Goal: Task Accomplishment & Management: Complete application form

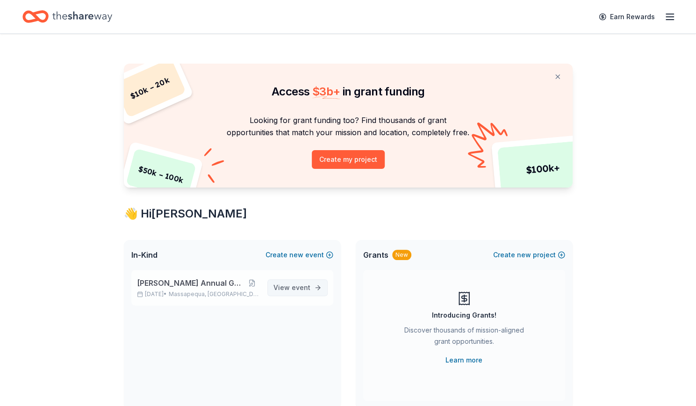
click at [292, 279] on link "View event" at bounding box center [297, 287] width 60 height 17
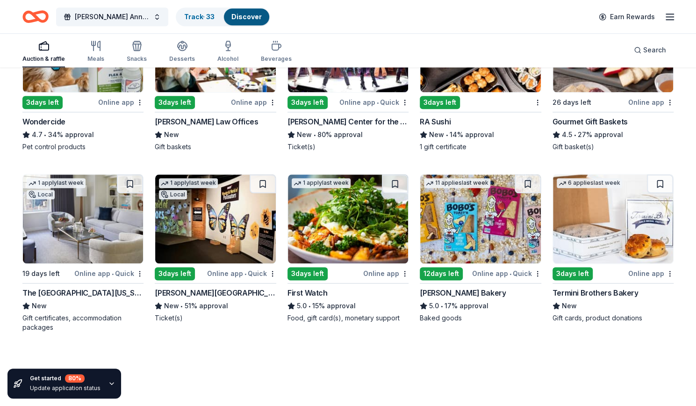
scroll to position [453, 0]
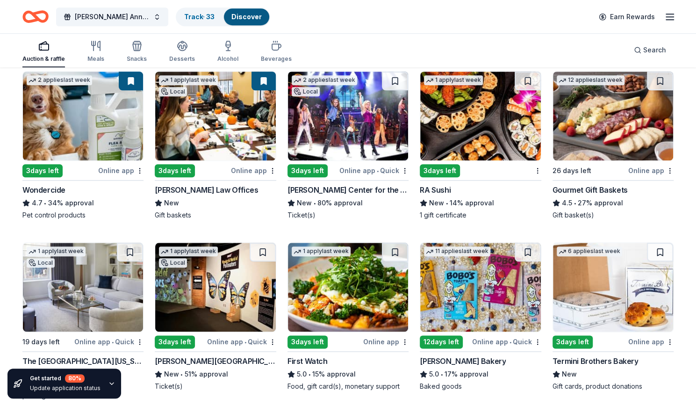
click at [349, 126] on img at bounding box center [348, 116] width 120 height 89
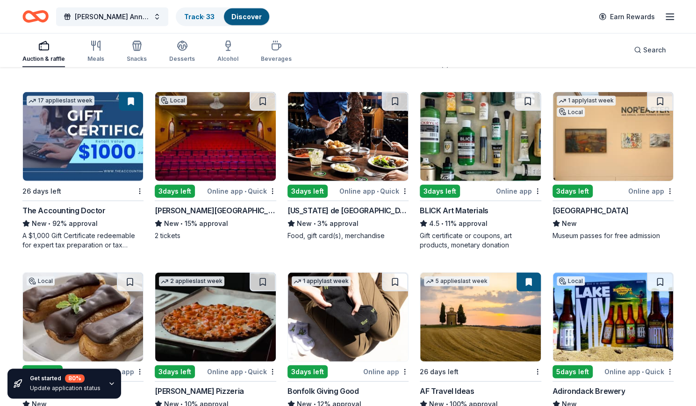
scroll to position [1315, 0]
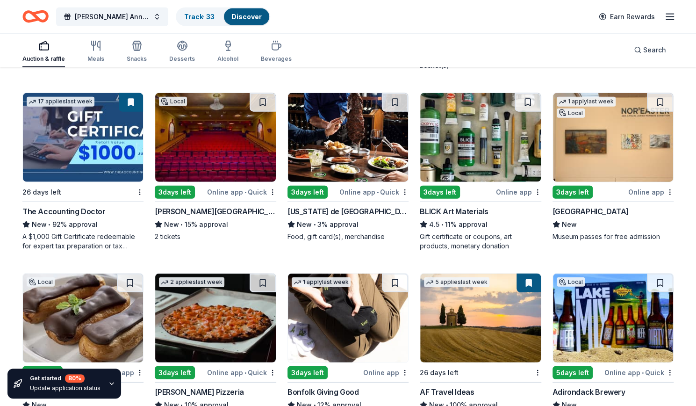
click at [96, 161] on img at bounding box center [83, 137] width 120 height 89
click at [87, 157] on img at bounding box center [83, 137] width 120 height 89
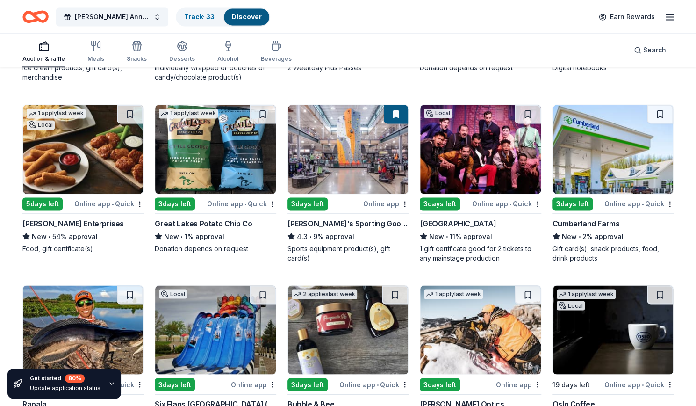
scroll to position [2916, 0]
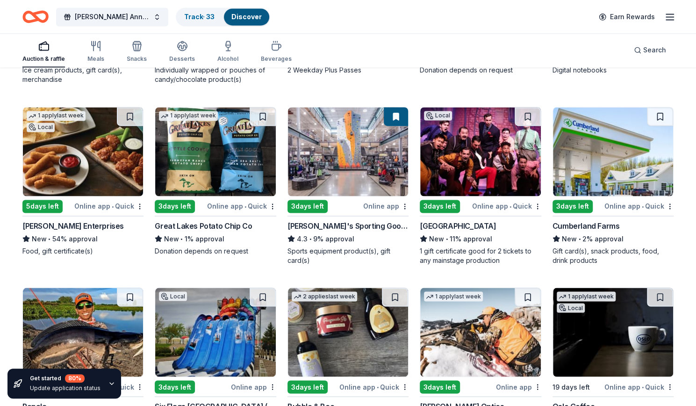
click at [358, 173] on img at bounding box center [348, 151] width 120 height 89
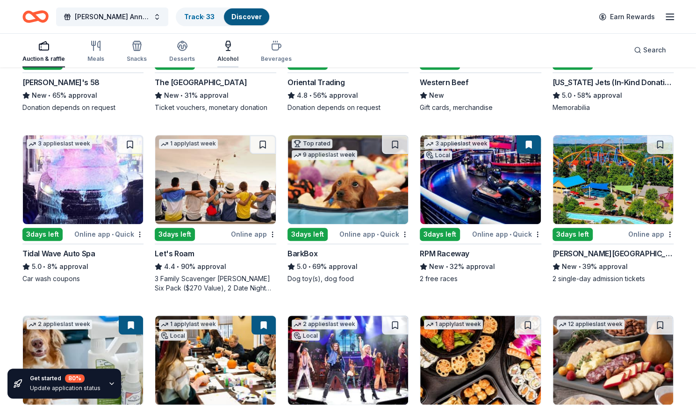
scroll to position [0, 0]
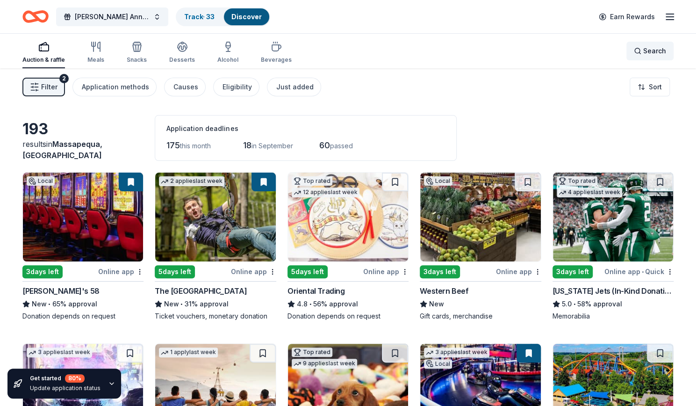
click at [649, 55] on span "Search" at bounding box center [654, 50] width 23 height 11
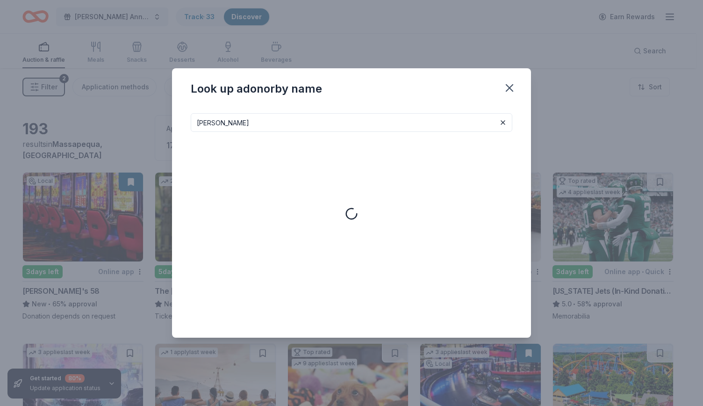
type input "tito"
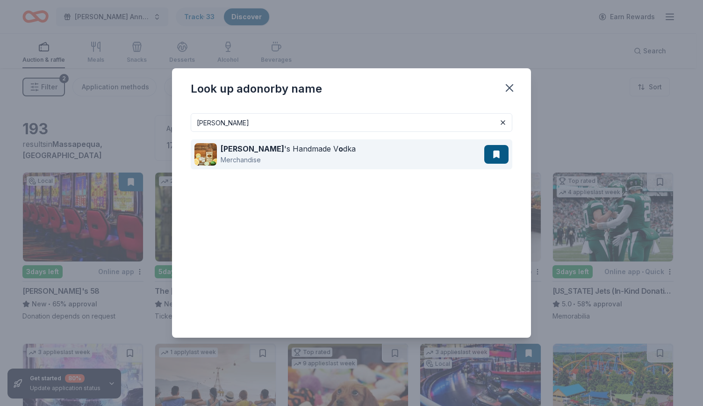
click at [306, 165] on div "Merchandise" at bounding box center [288, 159] width 135 height 11
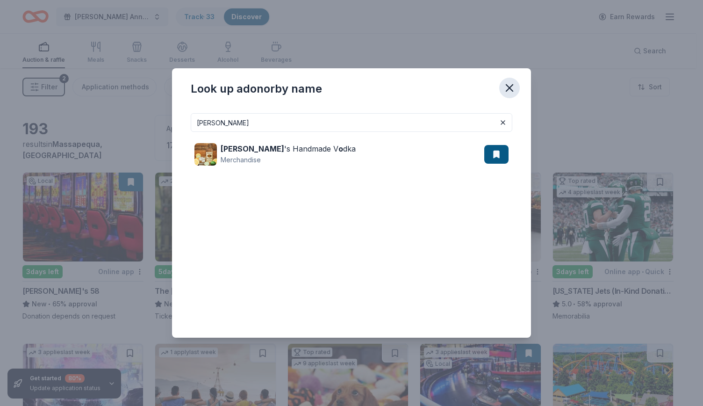
click at [511, 89] on icon "button" at bounding box center [509, 88] width 7 height 7
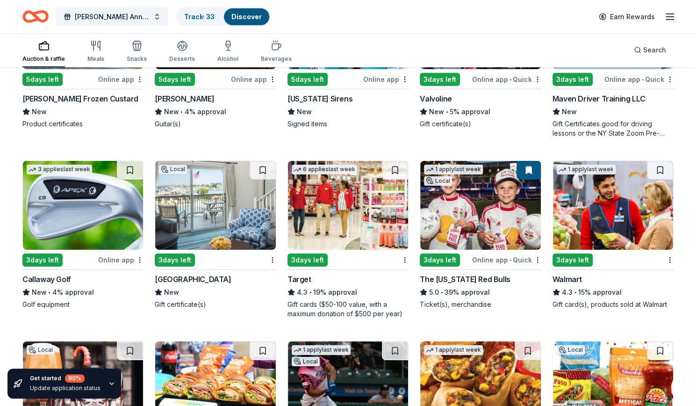
scroll to position [3756, 0]
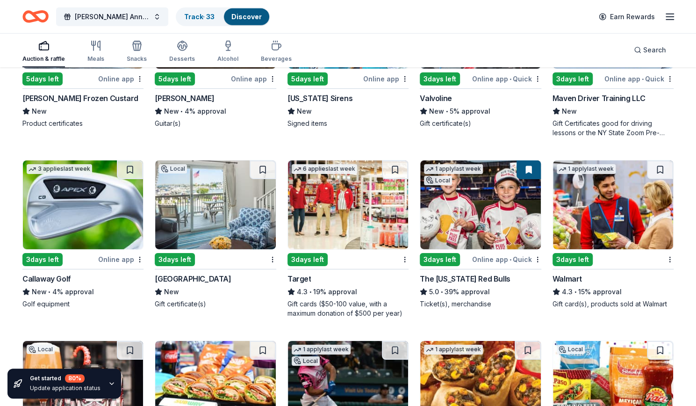
click at [90, 202] on img at bounding box center [83, 204] width 120 height 89
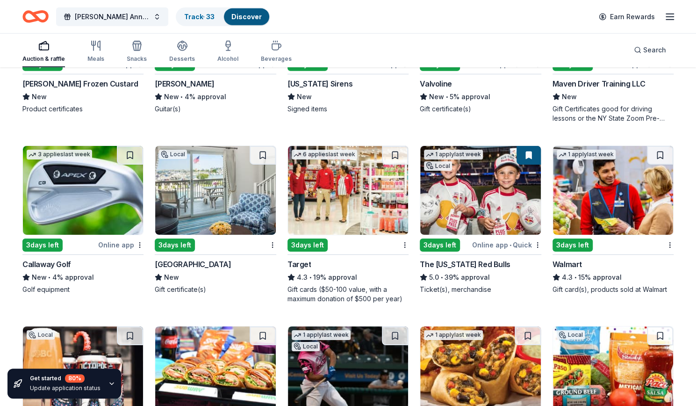
scroll to position [3771, 0]
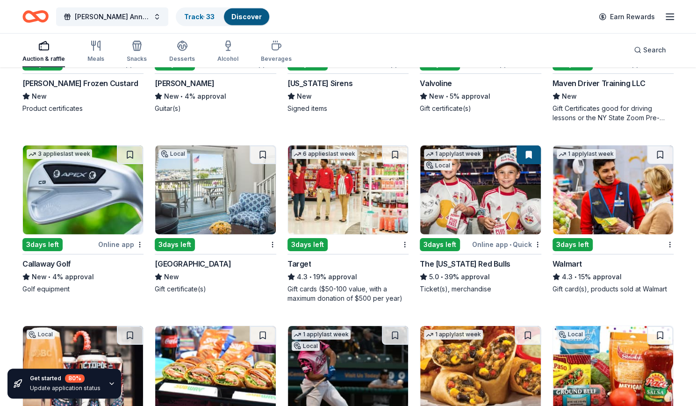
click at [348, 212] on img at bounding box center [348, 189] width 120 height 89
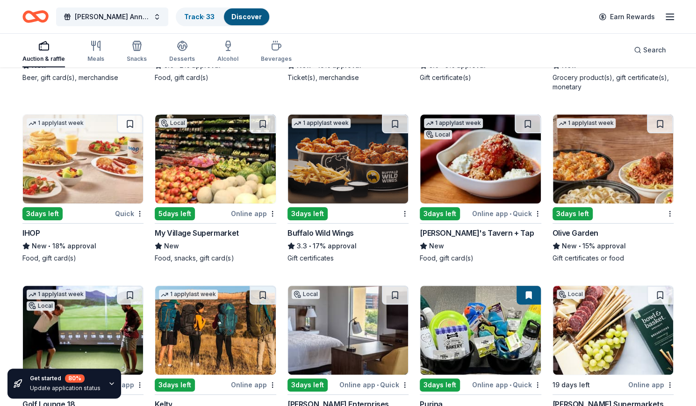
scroll to position [4161, 0]
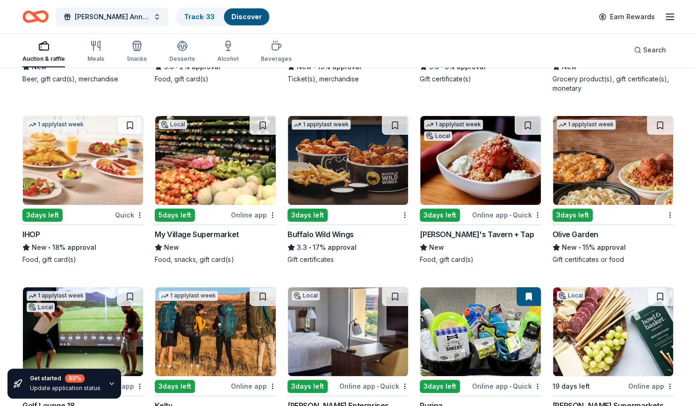
click at [351, 180] on img at bounding box center [348, 160] width 120 height 89
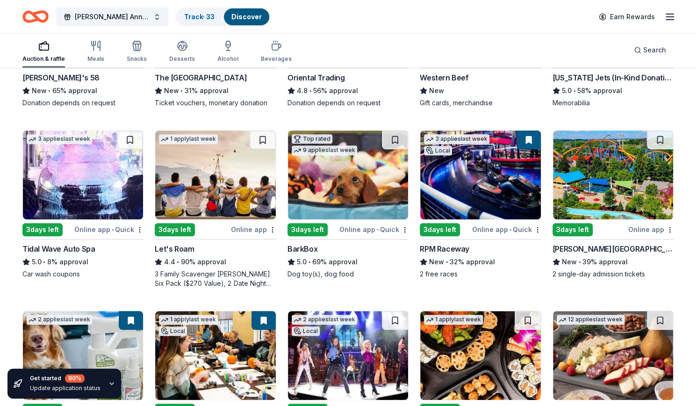
scroll to position [129, 0]
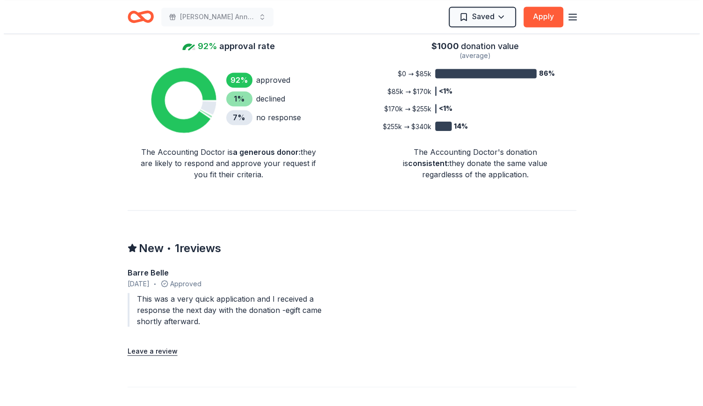
scroll to position [829, 0]
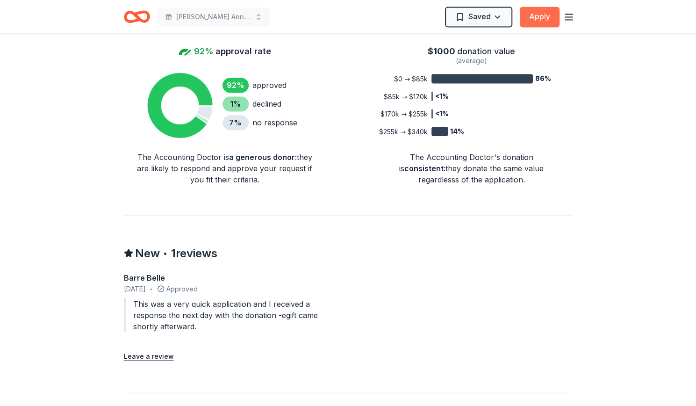
click at [538, 22] on button "Apply" at bounding box center [540, 17] width 40 height 21
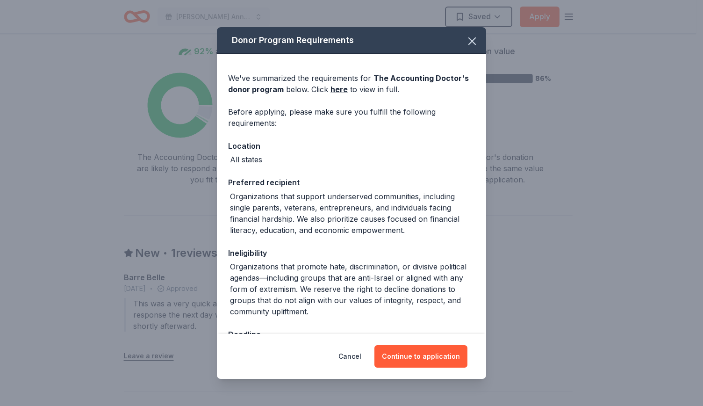
scroll to position [32, 0]
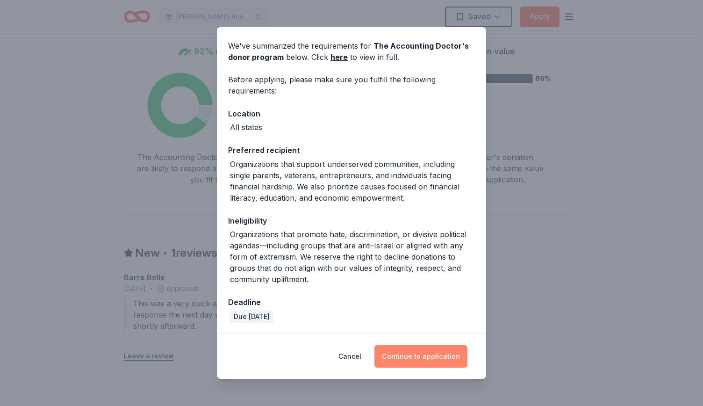
click at [395, 354] on button "Continue to application" at bounding box center [421, 356] width 93 height 22
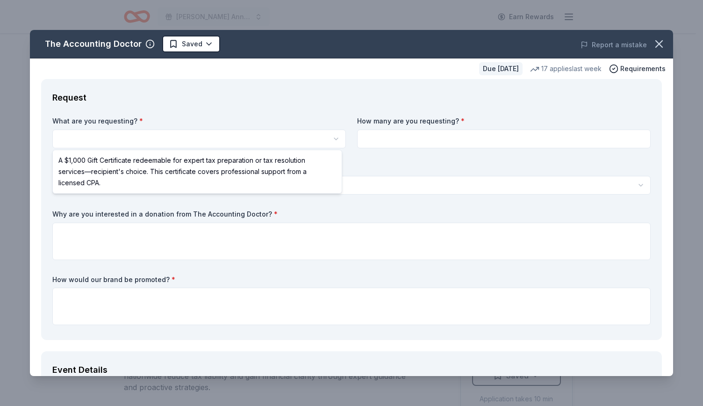
scroll to position [0, 0]
select select "A $1,000 Gift Certificate redeemable for expert tax preparation or tax resoluti…"
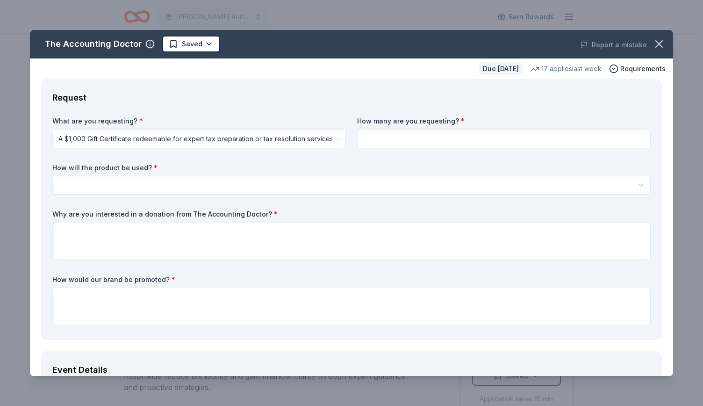
click at [390, 144] on input at bounding box center [504, 139] width 294 height 19
type input "1"
click at [385, 179] on html "Sweet Annie Annual Golf Outing Earn Rewards Due in 26 days Share The Accounting…" at bounding box center [351, 203] width 703 height 406
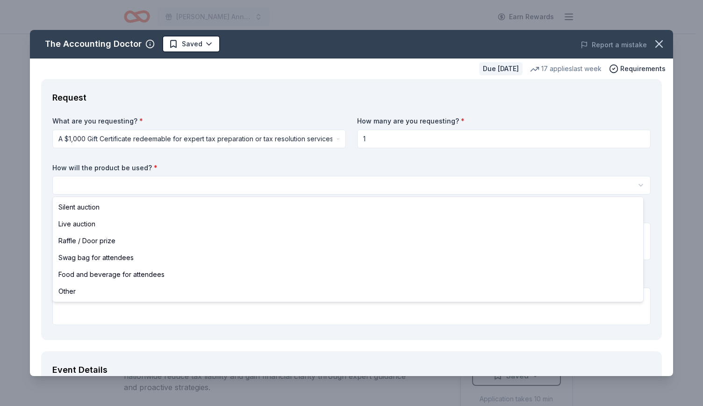
select select "raffleDoorPrize"
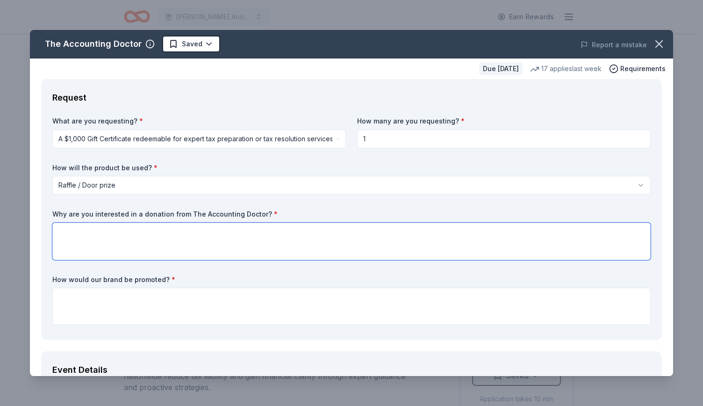
click at [266, 243] on textarea at bounding box center [351, 241] width 599 height 37
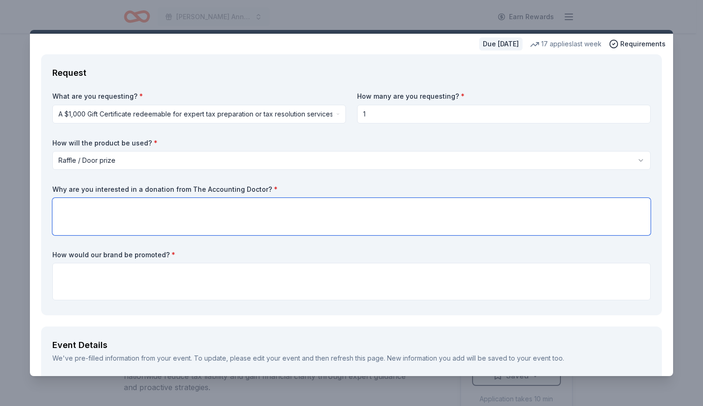
scroll to position [25, 0]
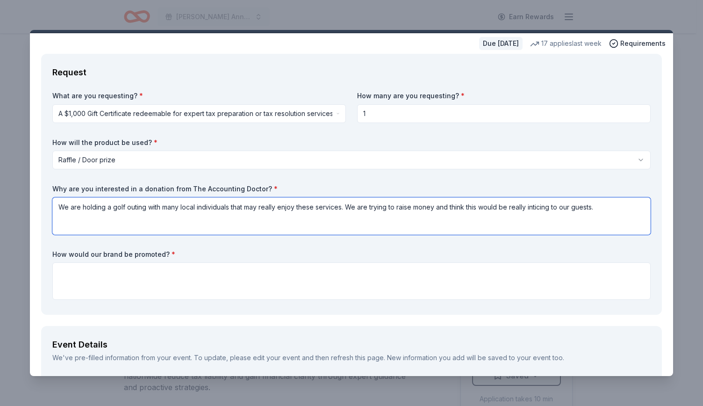
click at [534, 207] on textarea "We are holding a golf outing with many local individuals that may really enjoy …" at bounding box center [351, 215] width 599 height 37
click at [530, 206] on textarea "We are holding a golf outing with many local individuals that may really enjoy …" at bounding box center [351, 215] width 599 height 37
click at [614, 210] on textarea "We are holding a golf outing with many local individuals that may really enjoy …" at bounding box center [351, 215] width 599 height 37
drag, startPoint x: 346, startPoint y: 207, endPoint x: 145, endPoint y: 214, distance: 200.7
click at [145, 214] on textarea "We are holding a golf outing with many local individuals that may really enjoy …" at bounding box center [351, 215] width 599 height 37
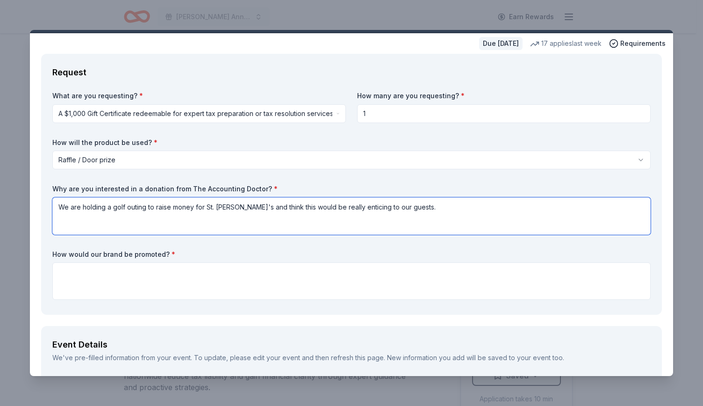
click at [406, 208] on textarea "We are holding a golf outing to raise money for St. Jude's and think this would…" at bounding box center [351, 215] width 599 height 37
type textarea "We are holding a golf outing to raise money for St. Jude's and think this would…"
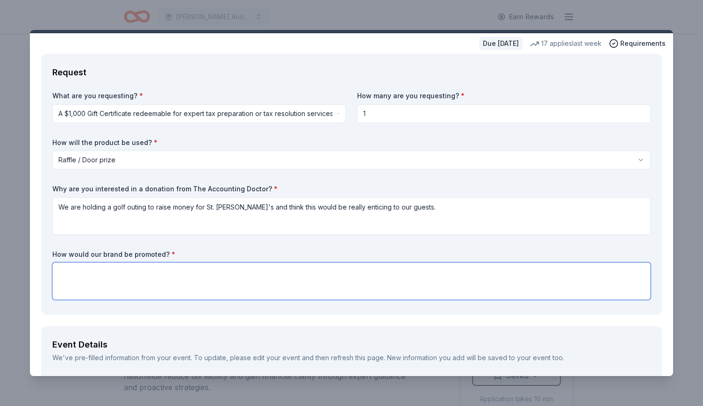
click at [364, 284] on textarea at bounding box center [351, 280] width 599 height 37
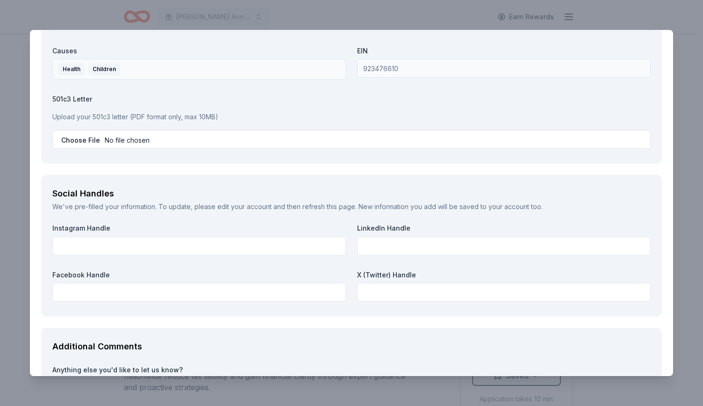
scroll to position [1176, 0]
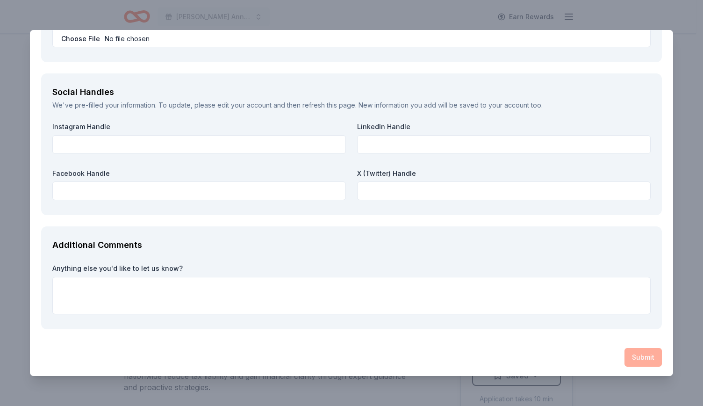
type textarea "We would have your information listed to be raffled. About 200 or more guests w…"
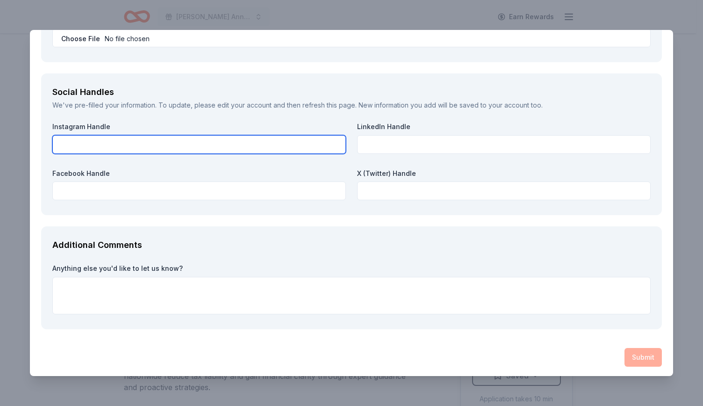
click at [214, 140] on input "text" at bounding box center [199, 144] width 294 height 19
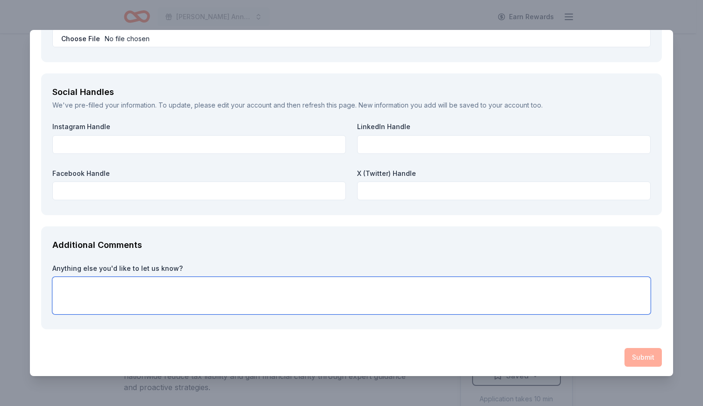
click at [180, 286] on textarea at bounding box center [351, 295] width 599 height 37
type textarea "d"
click at [540, 300] on textarea at bounding box center [351, 295] width 599 height 37
type textarea "n"
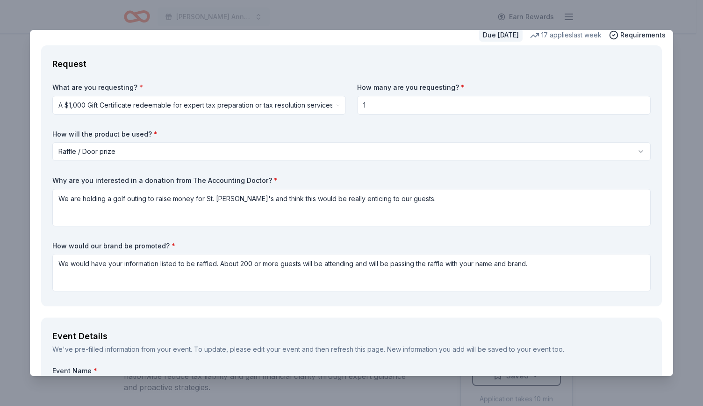
scroll to position [35, 0]
type textarea "We would love your help in raising money for this amazing cause!"
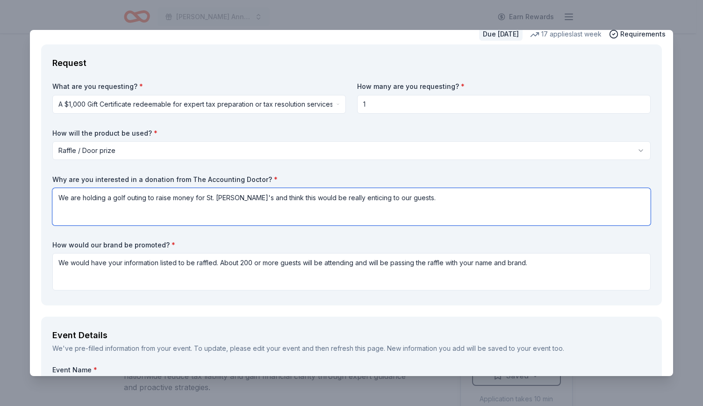
click at [406, 198] on textarea "We are holding a golf outing to raise money for St. Jude's and think this would…" at bounding box center [351, 206] width 599 height 37
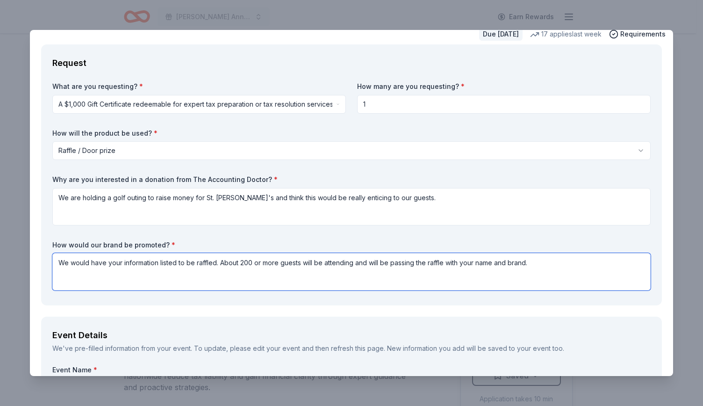
drag, startPoint x: 217, startPoint y: 265, endPoint x: 22, endPoint y: 262, distance: 194.5
click at [22, 262] on div "The Accounting Doctor Saved Report a mistake Due in 26 days 17 applies last wee…" at bounding box center [351, 203] width 703 height 406
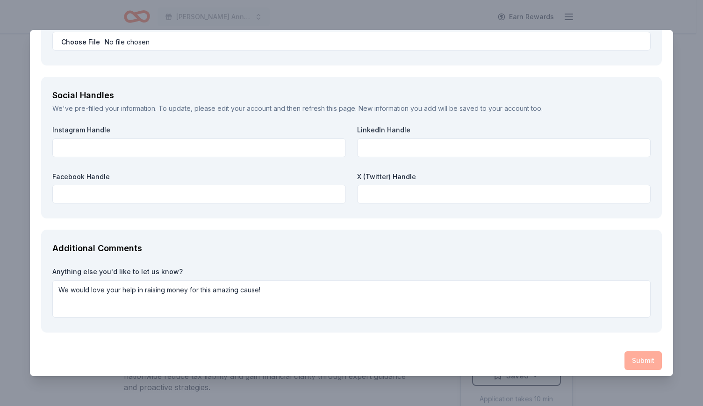
scroll to position [1176, 0]
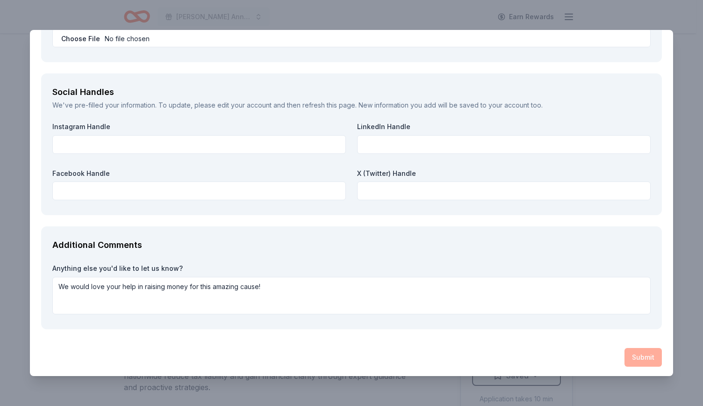
type textarea "About 200 or more guests will be attending and will be passing the raffle with …"
click at [624, 355] on div "Submit" at bounding box center [351, 357] width 621 height 19
click at [526, 257] on div "Additional Comments Anything else you'd like to let us know? We would love your…" at bounding box center [351, 277] width 621 height 103
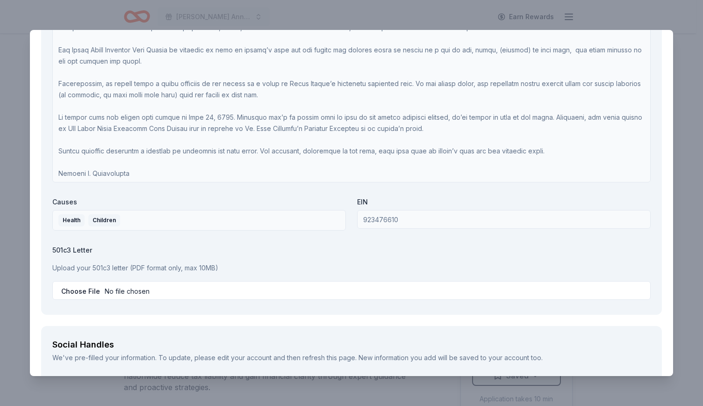
scroll to position [922, 0]
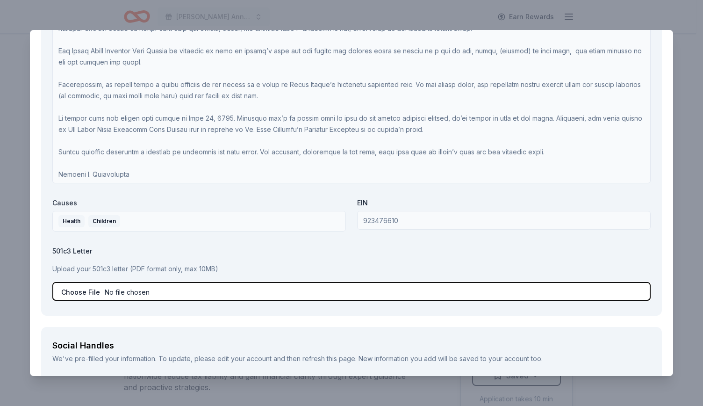
click at [93, 289] on input "file" at bounding box center [351, 291] width 599 height 19
click at [109, 289] on input "file" at bounding box center [351, 291] width 599 height 19
type input "C:\fakepath\Sweet Annie IRS 501c3 Determination and Tax Exempt.pdf"
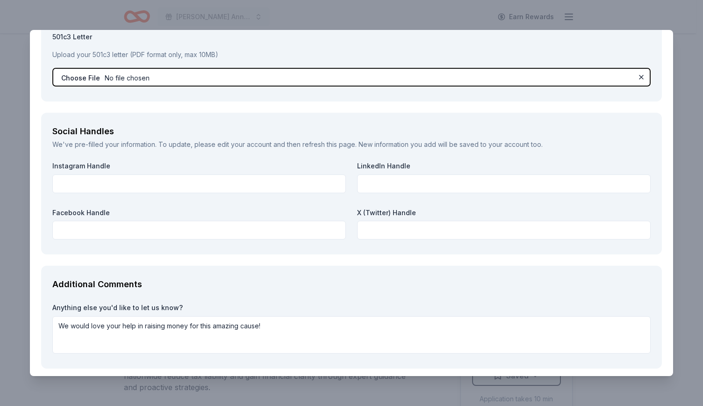
scroll to position [1135, 0]
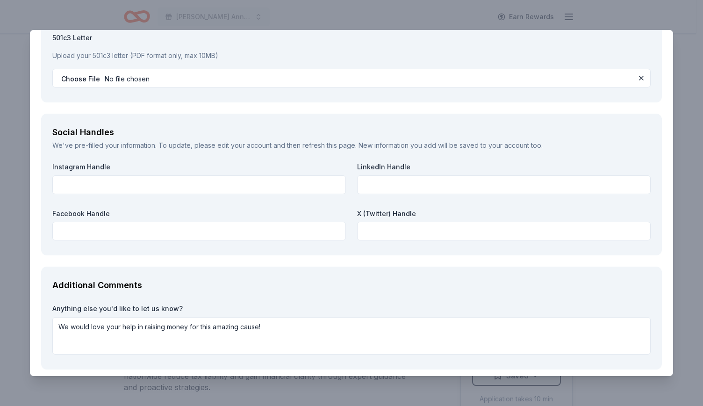
click at [284, 145] on div "We've pre-filled your information. To update, please edit your account and then…" at bounding box center [351, 145] width 599 height 11
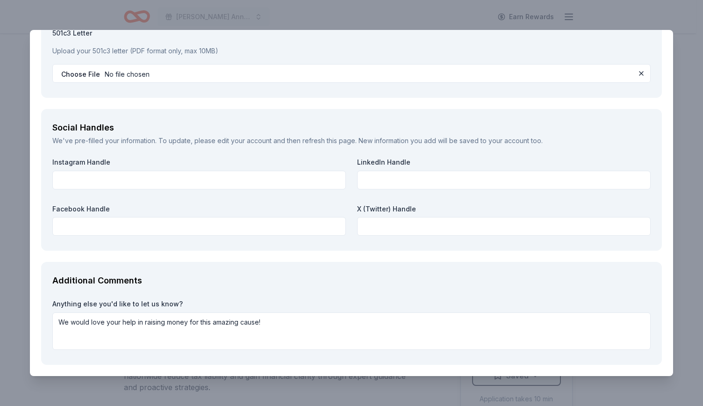
scroll to position [1176, 0]
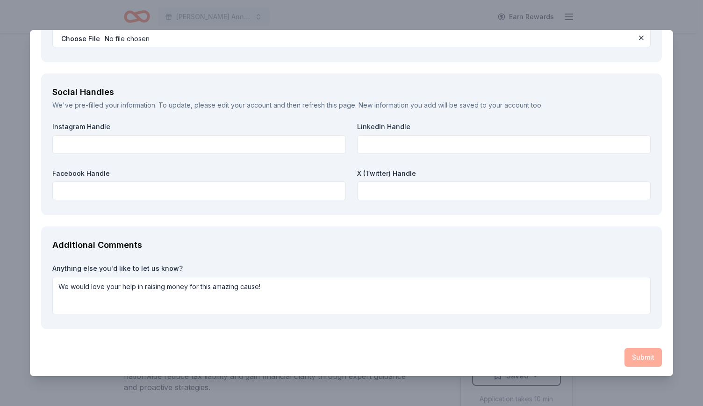
click at [628, 356] on div "Submit" at bounding box center [351, 357] width 621 height 19
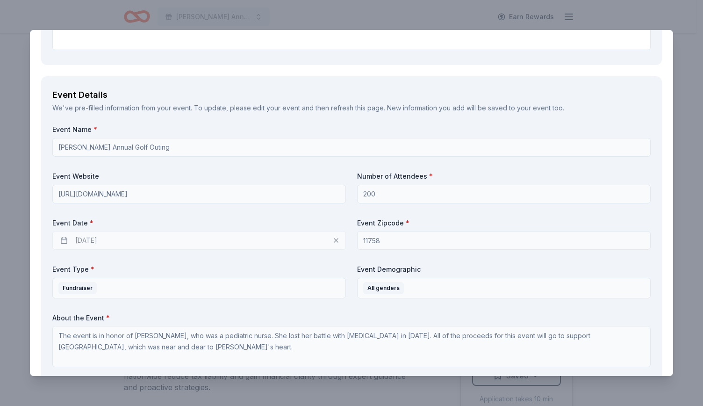
scroll to position [275, 0]
click at [241, 240] on div "09/21/2025" at bounding box center [199, 240] width 294 height 19
click at [333, 242] on div "09/21/2025" at bounding box center [199, 240] width 294 height 19
click at [92, 237] on div "09/21/2025" at bounding box center [199, 240] width 294 height 19
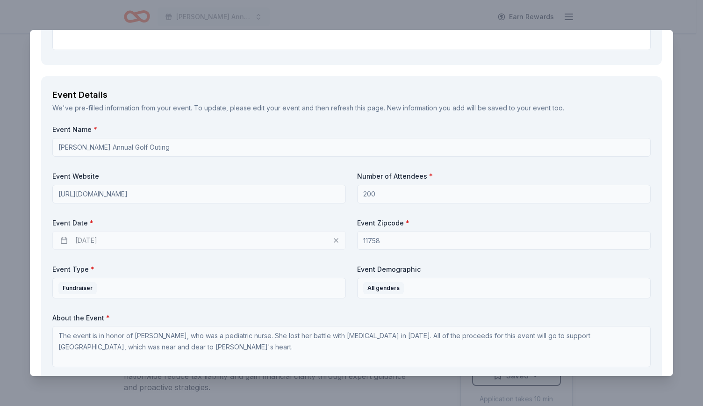
click at [92, 237] on div "09/21/2025" at bounding box center [199, 240] width 294 height 19
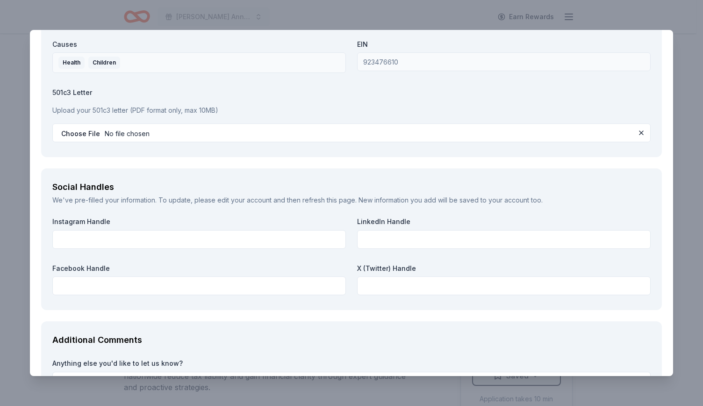
scroll to position [1176, 0]
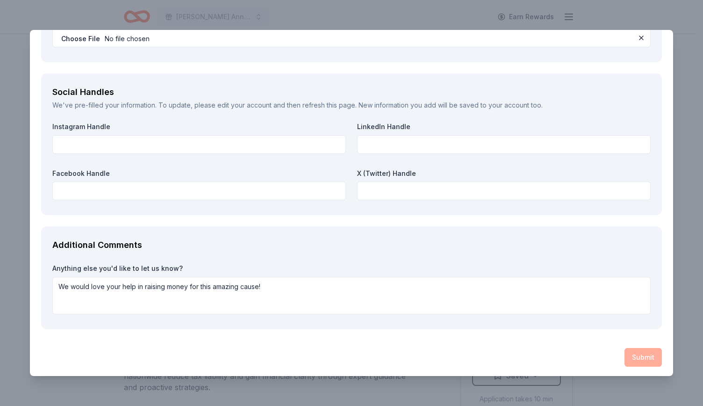
click at [635, 358] on div "Submit" at bounding box center [351, 357] width 621 height 19
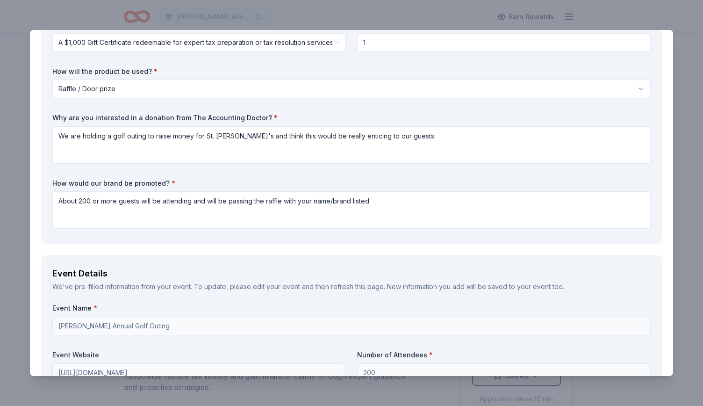
scroll to position [0, 0]
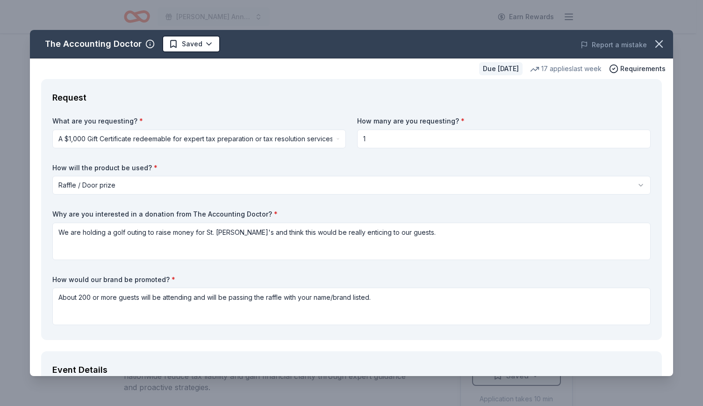
click at [385, 133] on input "1" at bounding box center [504, 139] width 294 height 19
click at [284, 132] on html "Sweet Annie Annual Golf Outing Earn Rewards Due in 26 days Share The Accounting…" at bounding box center [351, 203] width 703 height 406
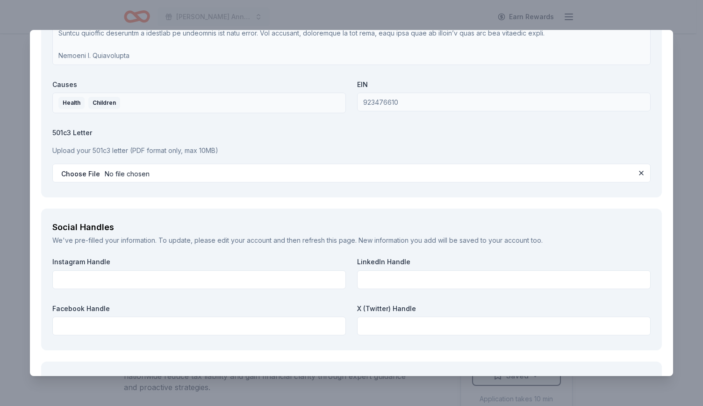
scroll to position [1084, 0]
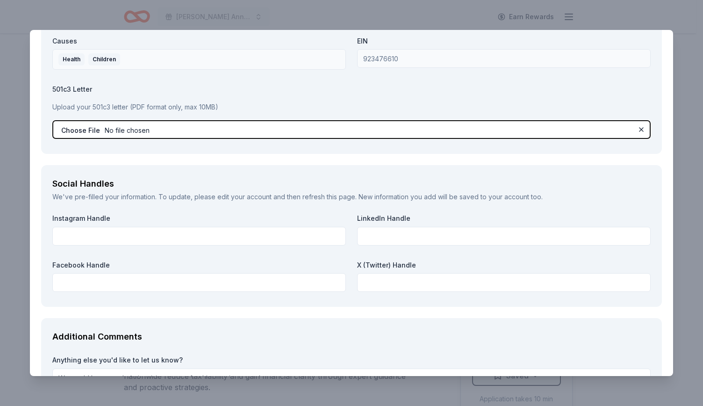
click at [77, 131] on input "file" at bounding box center [351, 129] width 599 height 19
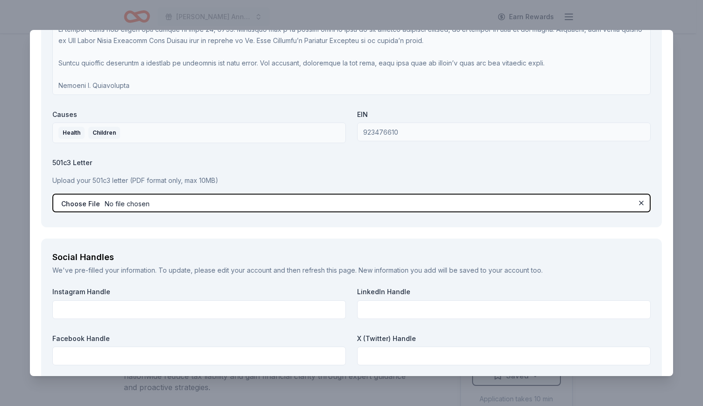
scroll to position [1176, 0]
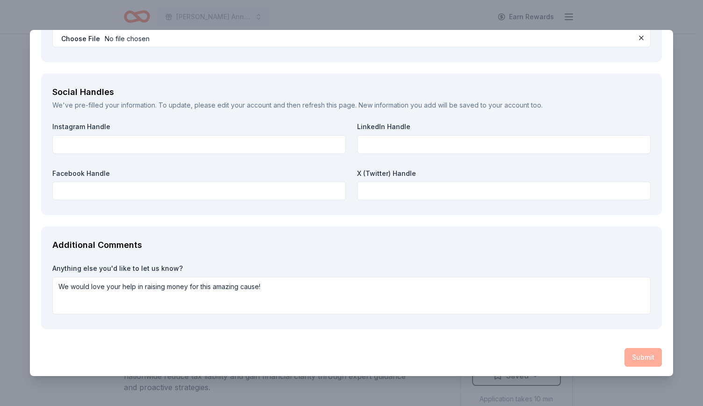
click at [638, 360] on div "Submit" at bounding box center [351, 357] width 621 height 19
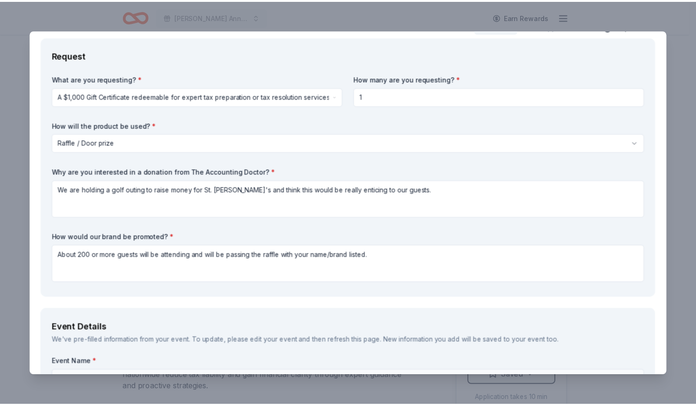
scroll to position [0, 0]
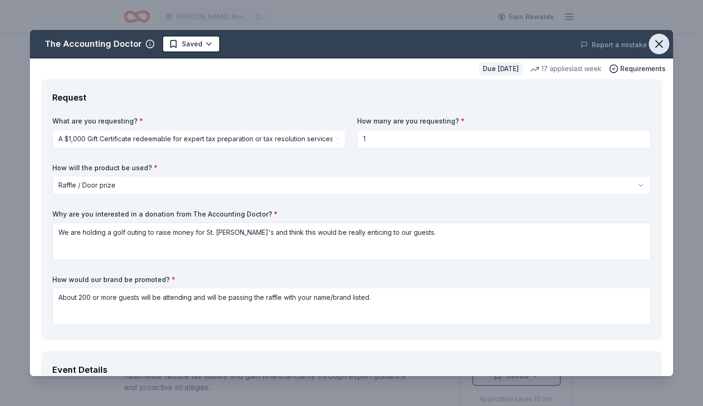
click at [653, 44] on icon "button" at bounding box center [659, 43] width 13 height 13
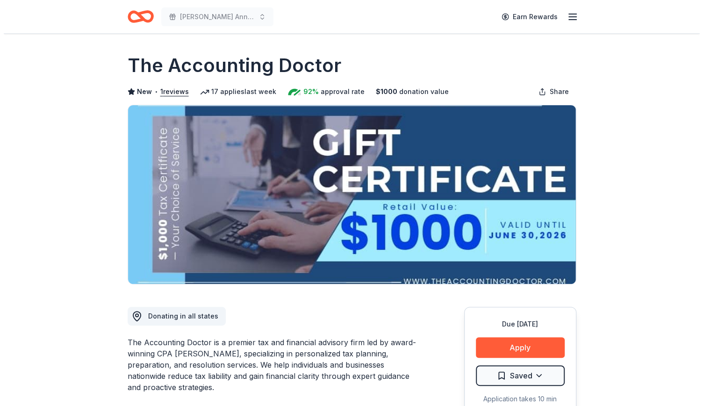
scroll to position [183, 0]
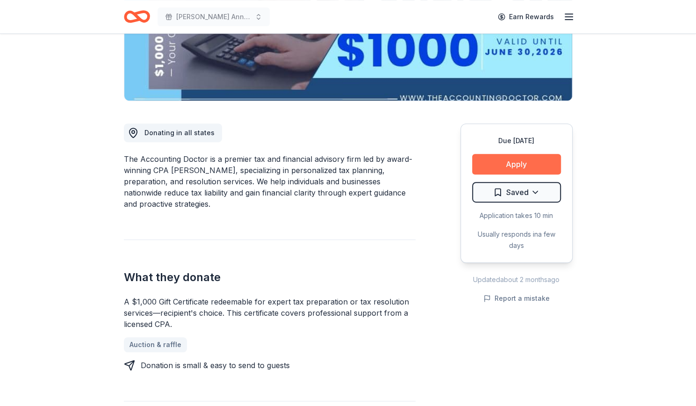
click at [519, 166] on button "Apply" at bounding box center [516, 164] width 89 height 21
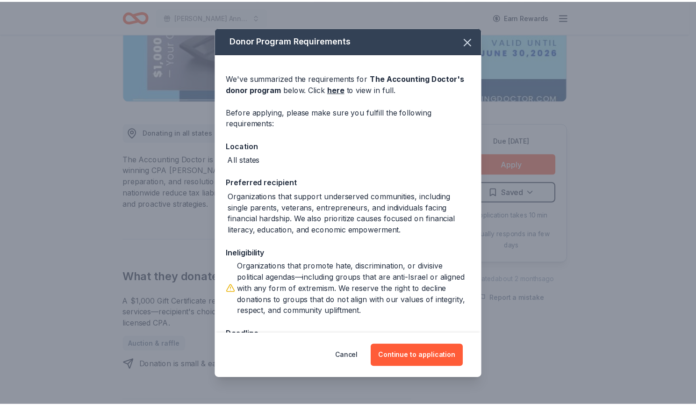
scroll to position [32, 0]
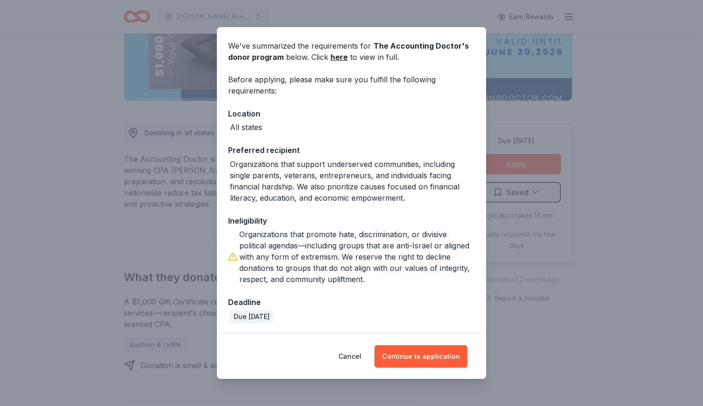
click at [621, 112] on div "Donor Program Requirements We've summarized the requirements for The Accounting…" at bounding box center [351, 203] width 703 height 406
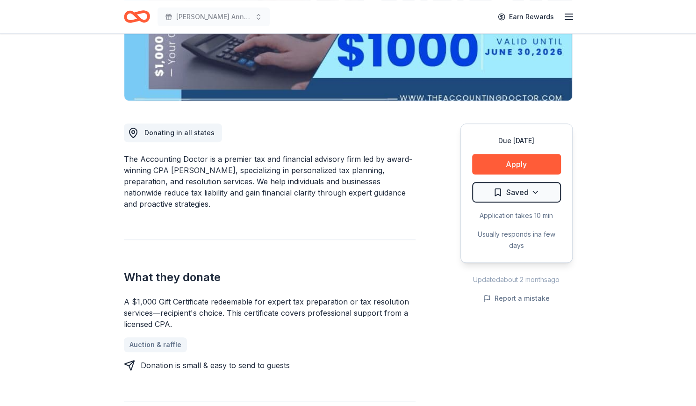
scroll to position [0, 0]
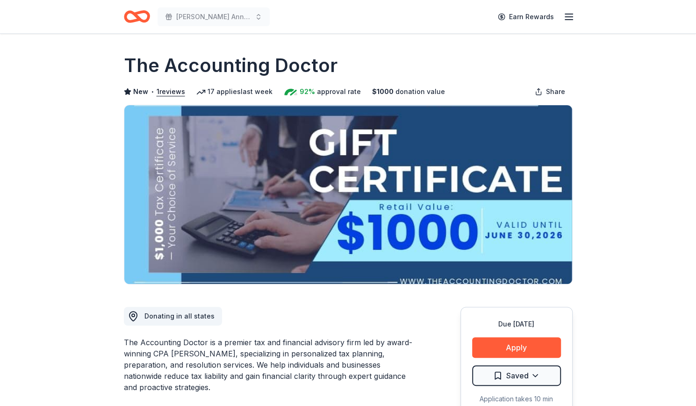
click at [576, 19] on div "Sweet Annie Annual Golf Outing Earn Rewards" at bounding box center [348, 16] width 479 height 33
click at [566, 18] on icon "button" at bounding box center [568, 16] width 11 height 11
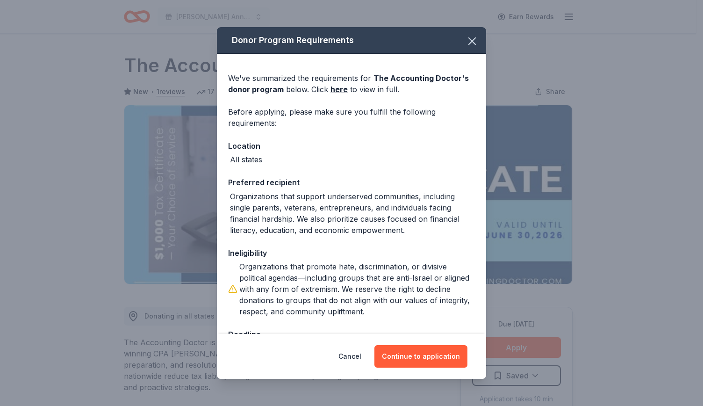
scroll to position [32, 0]
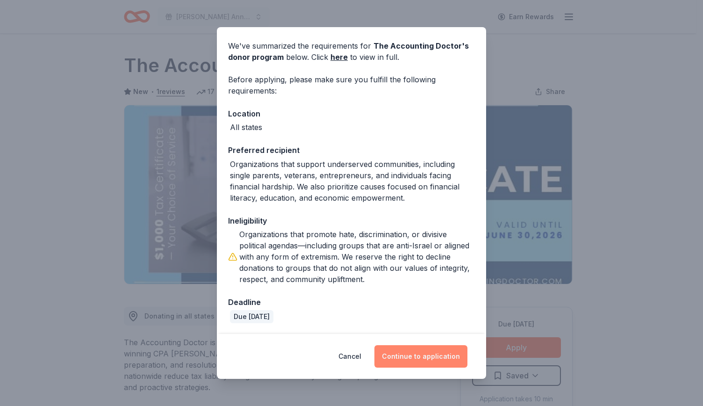
click at [419, 348] on button "Continue to application" at bounding box center [421, 356] width 93 height 22
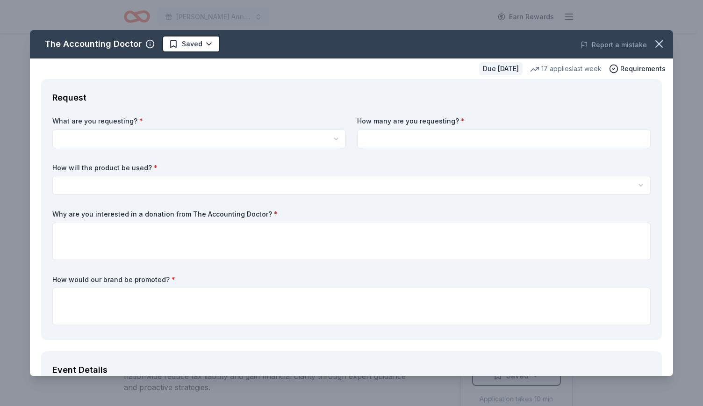
click at [166, 141] on html "Sweet Annie Annual Golf Outing Earn Rewards Due in 26 days Share The Accounting…" at bounding box center [351, 203] width 703 height 406
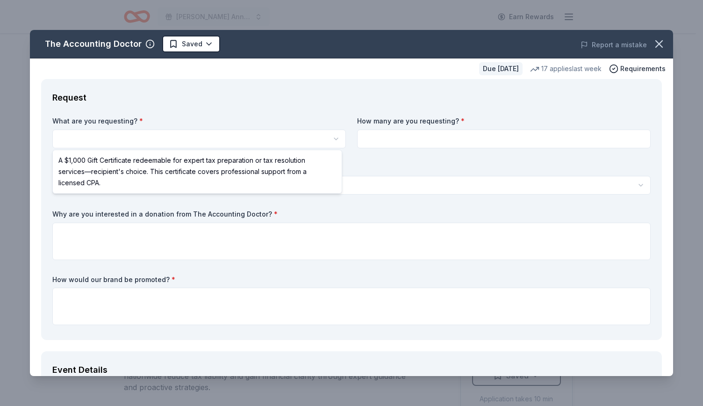
select select "A $1,000 Gift Certificate redeemable for expert tax preparation or tax resoluti…"
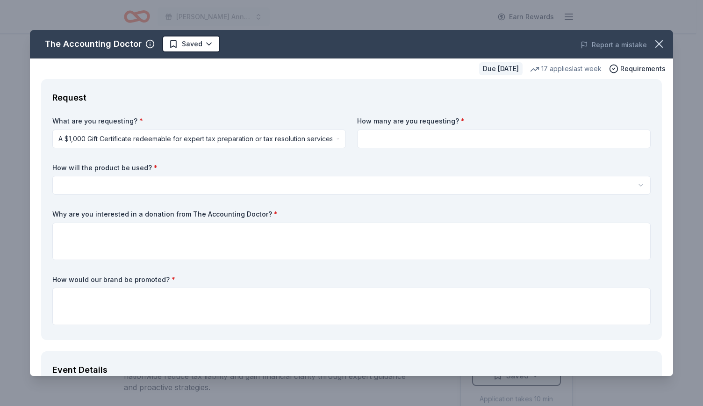
click at [430, 143] on input at bounding box center [504, 139] width 294 height 19
type input "1"
click at [431, 174] on div "How will the product be used? * Silent auction Live auction Raffle / Door prize…" at bounding box center [351, 179] width 599 height 32
click at [426, 191] on body "Sweet Annie Annual Golf Outing Earn Rewards Due in 26 days Share The Accounting…" at bounding box center [348, 203] width 696 height 406
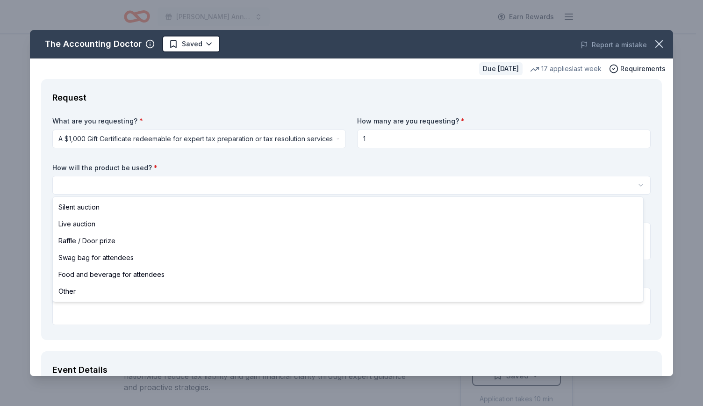
select select "raffleDoorPrize"
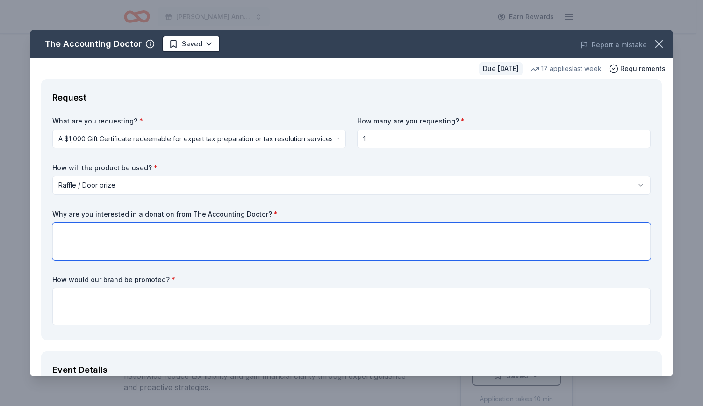
click at [296, 238] on textarea at bounding box center [351, 241] width 599 height 37
type textarea "W"
type textarea "We are looking to raise money for St. Jude's and feel this will be really entic…"
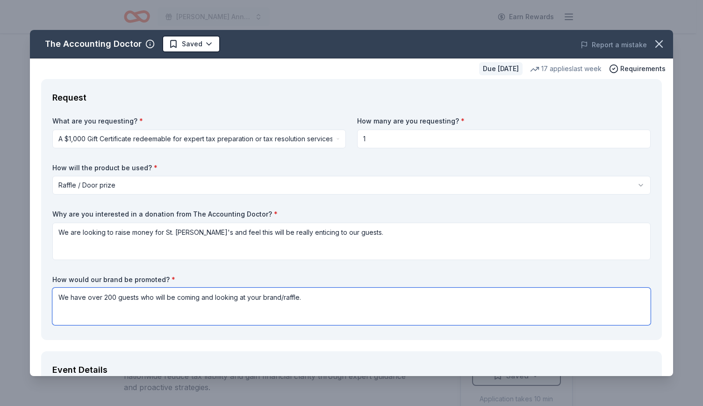
type textarea "We have over 200 guests who will be coming and looking at your brand/raffle."
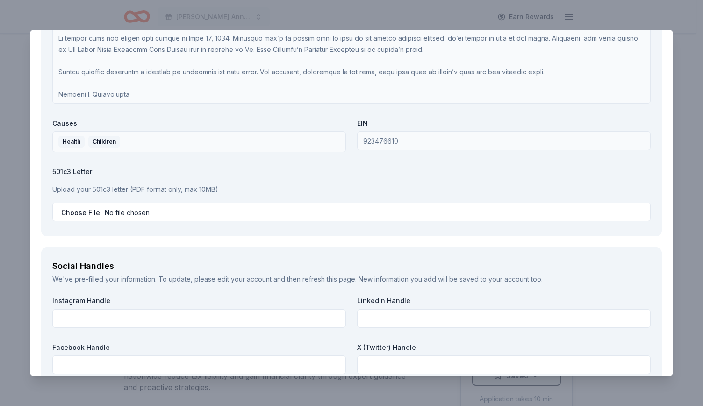
scroll to position [1037, 0]
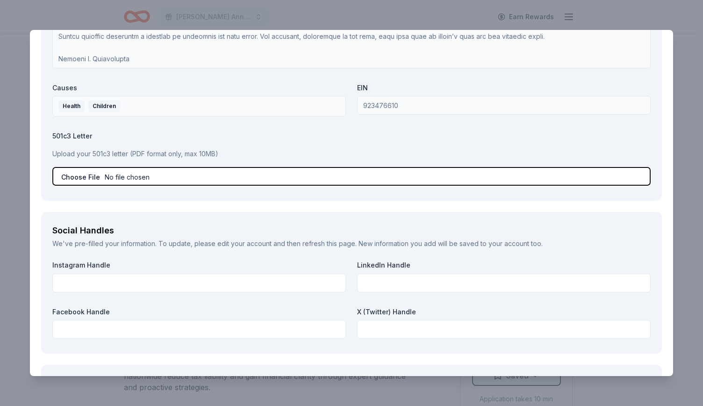
click at [84, 170] on input "file" at bounding box center [351, 176] width 599 height 19
type input "C:\fakepath\Sweet Annie IRS 501c3 Determination and Tax Exempt.pdf"
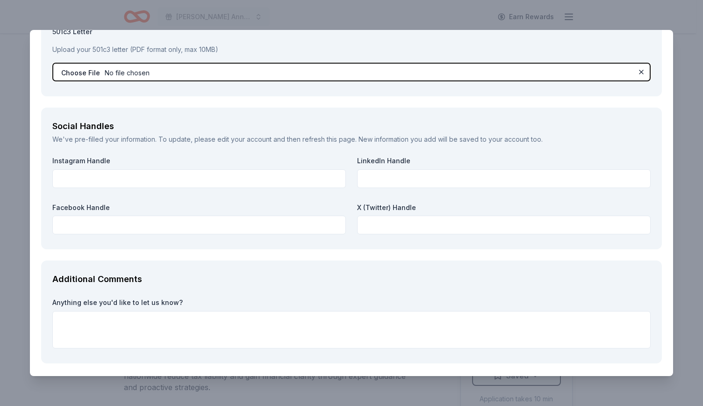
scroll to position [1176, 0]
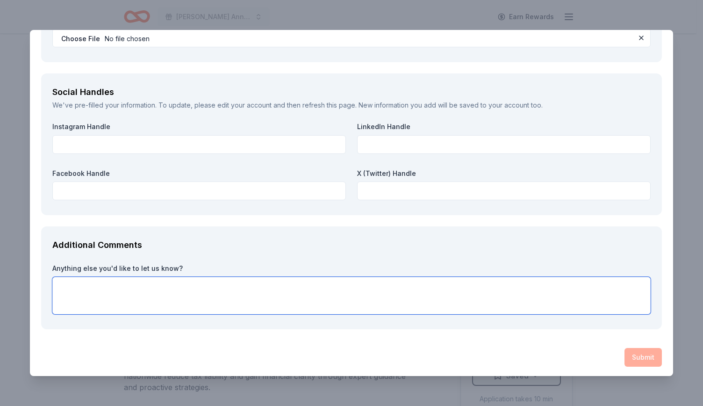
click at [146, 283] on textarea at bounding box center [351, 295] width 599 height 37
type textarea "We would love your help!"
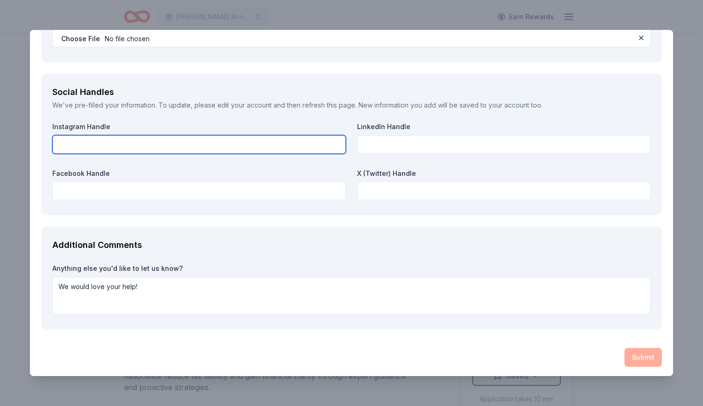
click at [286, 145] on input "text" at bounding box center [199, 144] width 294 height 19
type input "n/a"
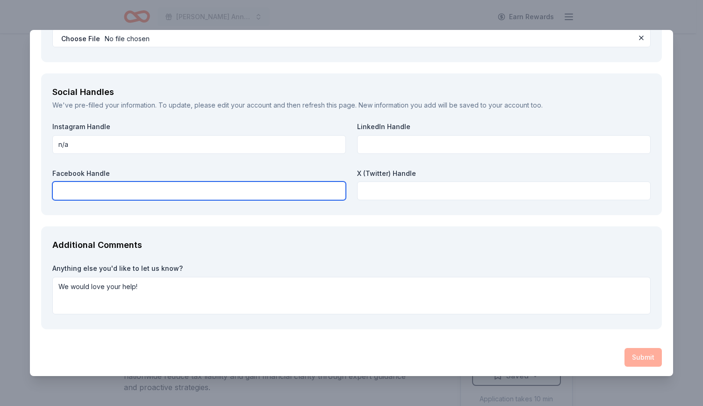
click at [249, 194] on input "text" at bounding box center [199, 190] width 294 height 19
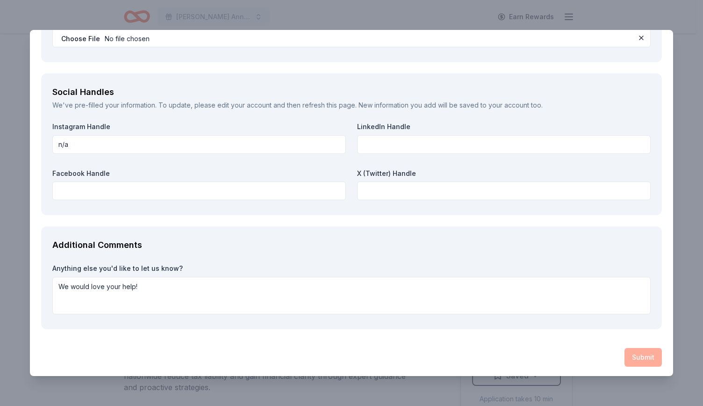
click at [639, 360] on div "Submit" at bounding box center [351, 357] width 621 height 19
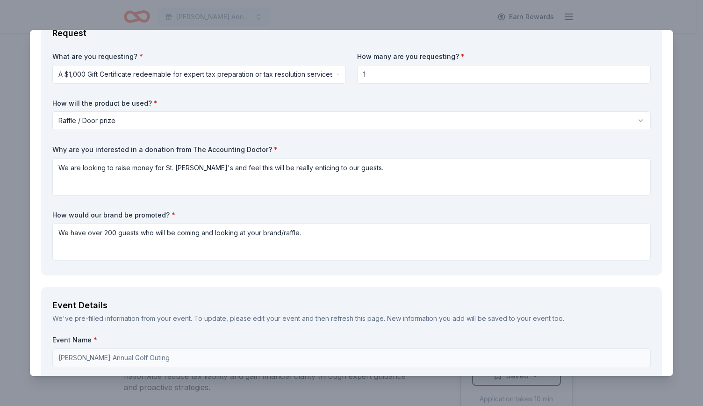
scroll to position [0, 0]
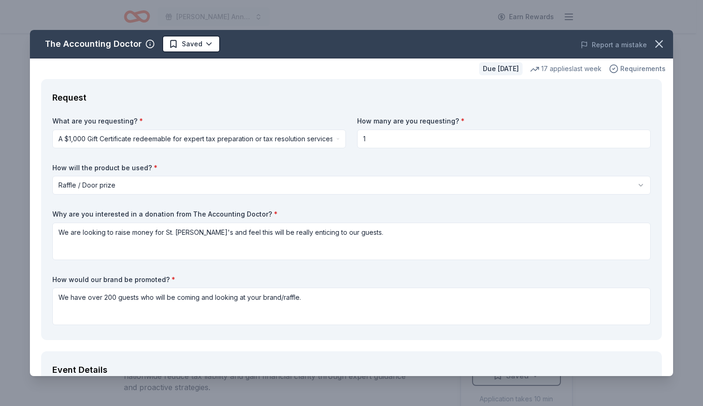
click at [625, 67] on span "Requirements" at bounding box center [643, 68] width 45 height 11
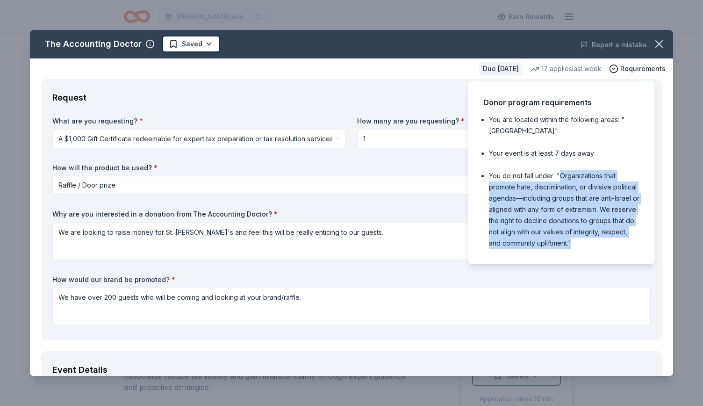
drag, startPoint x: 559, startPoint y: 174, endPoint x: 600, endPoint y: 244, distance: 80.9
click at [600, 244] on li "You do not fall under: "Organizations that promote hate, discrimination, or div…" at bounding box center [564, 209] width 151 height 79
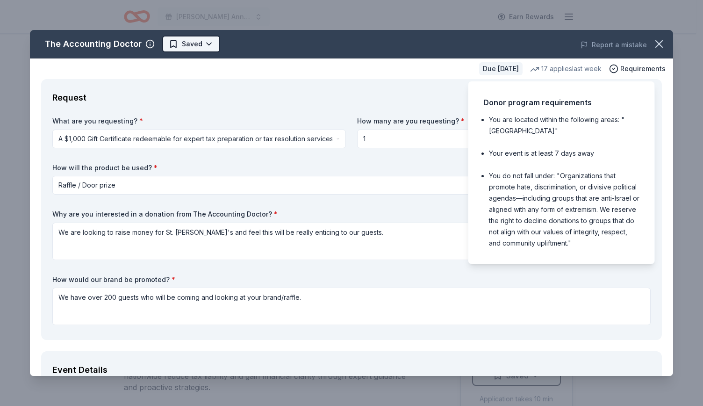
click at [192, 49] on html "Sweet Annie Annual Golf Outing Earn Rewards Due in 26 days Share The Accounting…" at bounding box center [351, 203] width 703 height 406
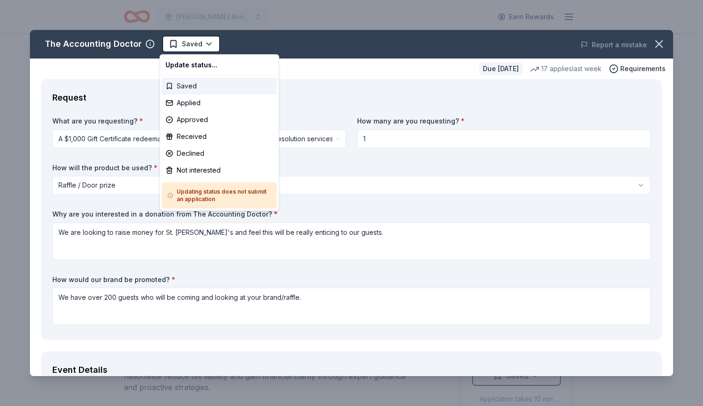
click at [225, 89] on div "Saved" at bounding box center [219, 86] width 115 height 17
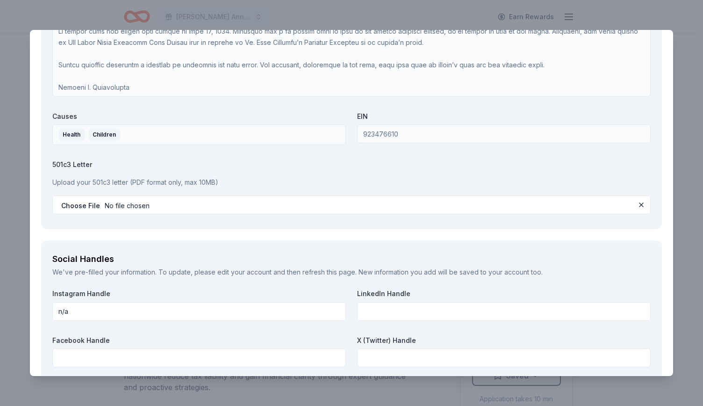
scroll to position [1176, 0]
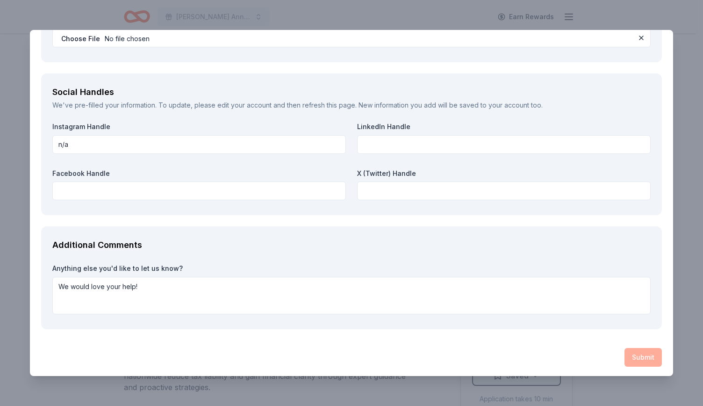
click at [640, 354] on div "Submit" at bounding box center [351, 357] width 621 height 19
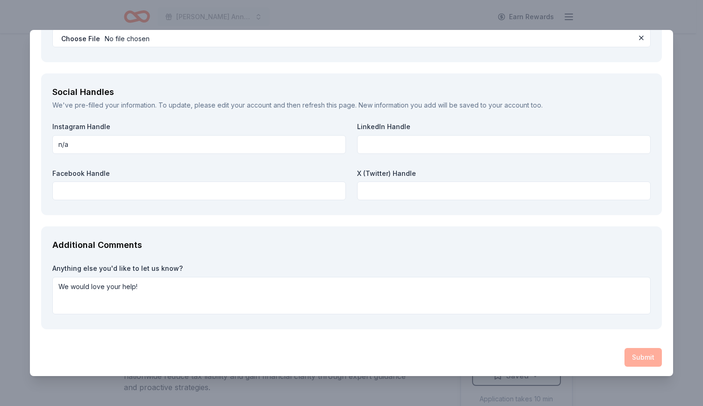
click at [640, 354] on div "Submit" at bounding box center [351, 357] width 621 height 19
drag, startPoint x: 525, startPoint y: 253, endPoint x: 476, endPoint y: 188, distance: 80.8
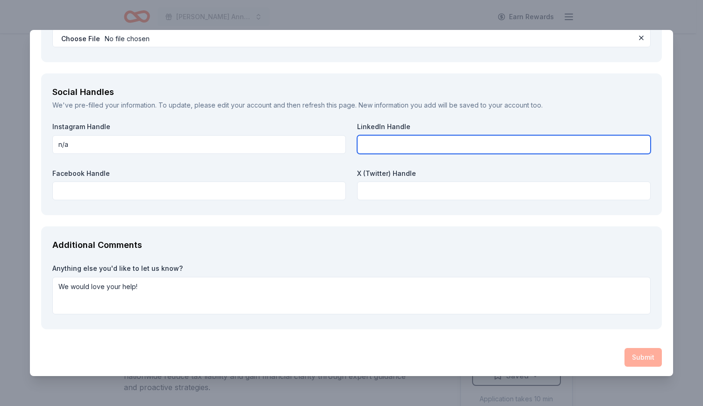
click at [469, 144] on input "text" at bounding box center [504, 144] width 294 height 19
type input "n/a"
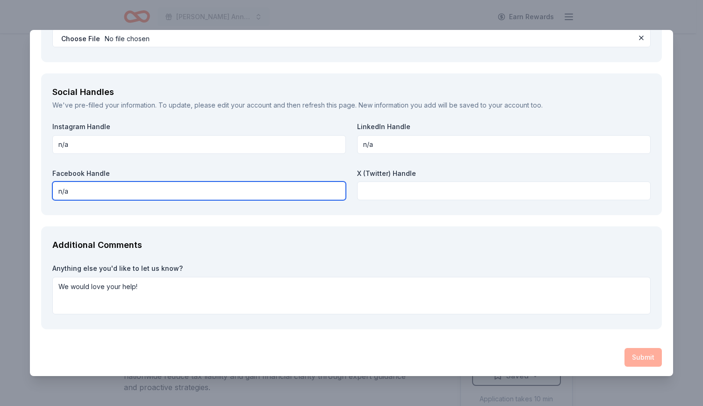
type input "n/a"
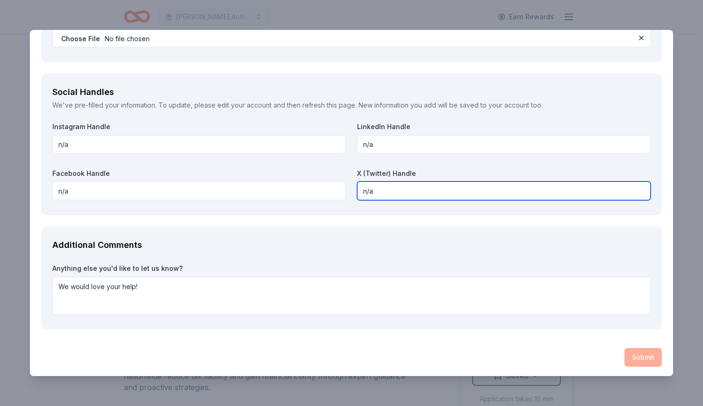
type input "n/a"
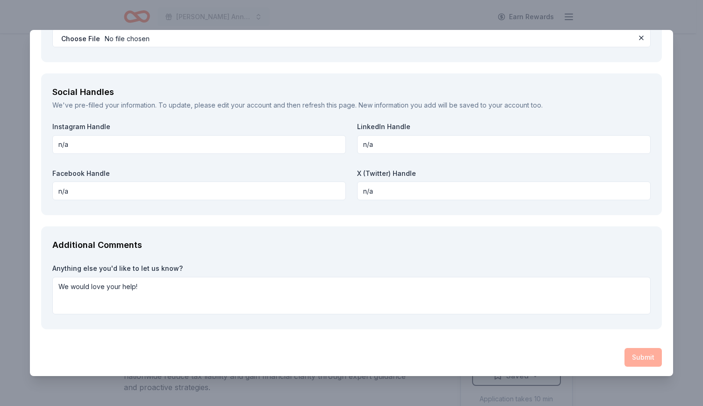
click at [627, 350] on div "Submit" at bounding box center [351, 357] width 621 height 19
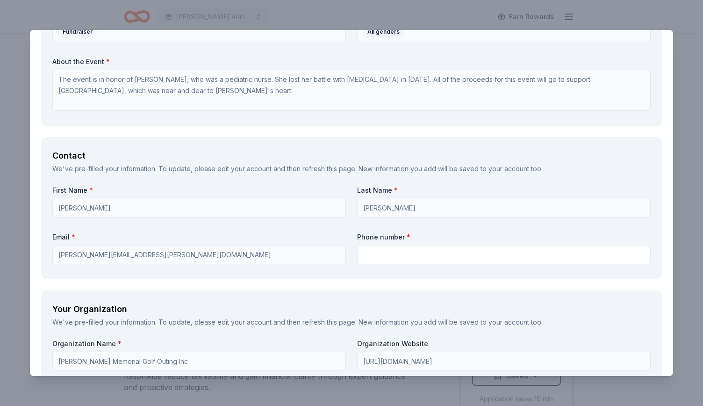
scroll to position [532, 0]
click at [399, 243] on div "Phone number *" at bounding box center [504, 247] width 294 height 32
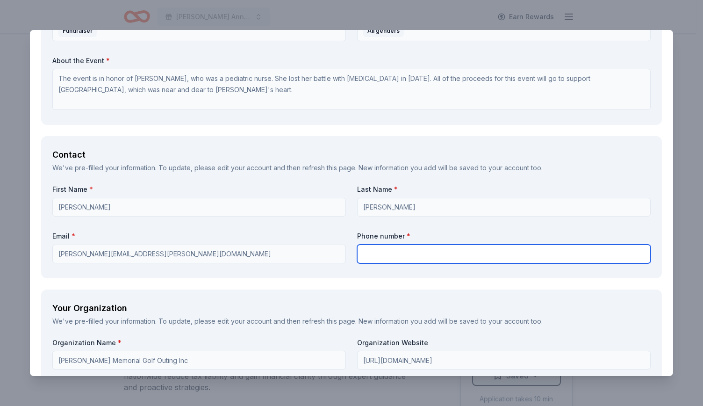
click at [394, 253] on input "text" at bounding box center [504, 254] width 294 height 19
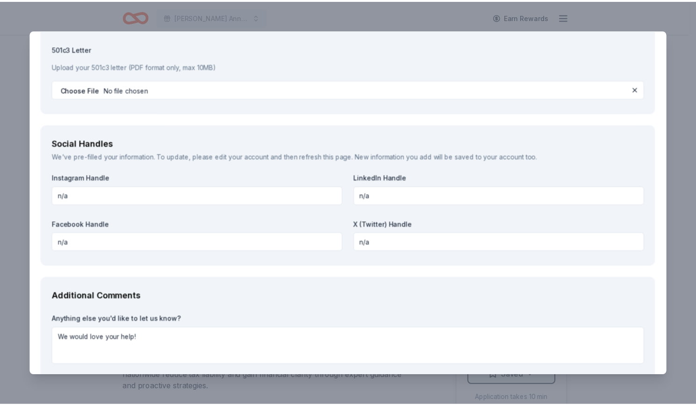
scroll to position [1176, 0]
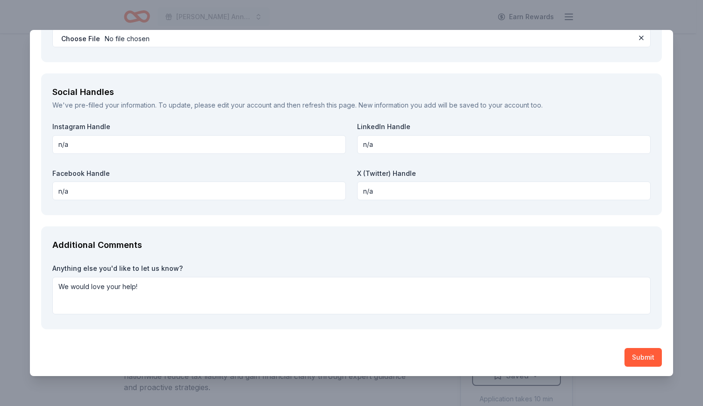
type input "5166398481"
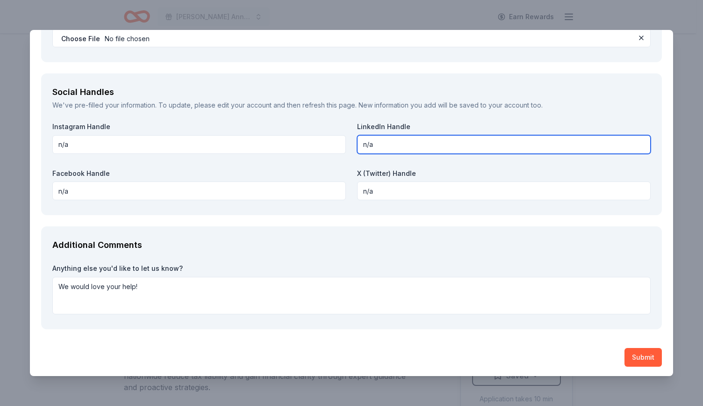
drag, startPoint x: 399, startPoint y: 139, endPoint x: 253, endPoint y: 137, distance: 146.8
click at [253, 137] on div "Instagram Handle n/a LinkedIn Handle n/a Facebook Handle n/a X (Twitter) Handle…" at bounding box center [351, 163] width 599 height 82
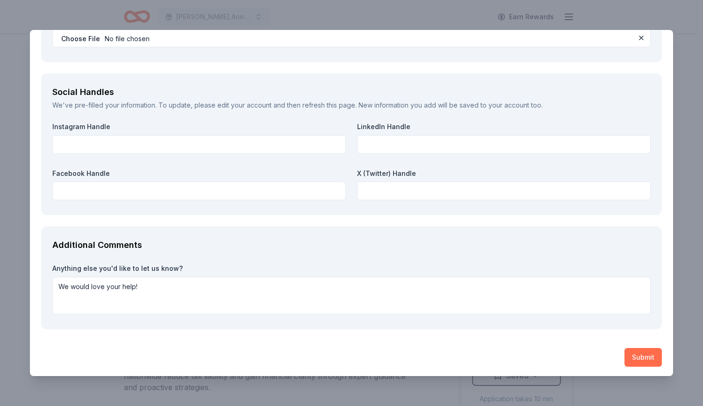
click at [636, 361] on button "Submit" at bounding box center [643, 357] width 37 height 19
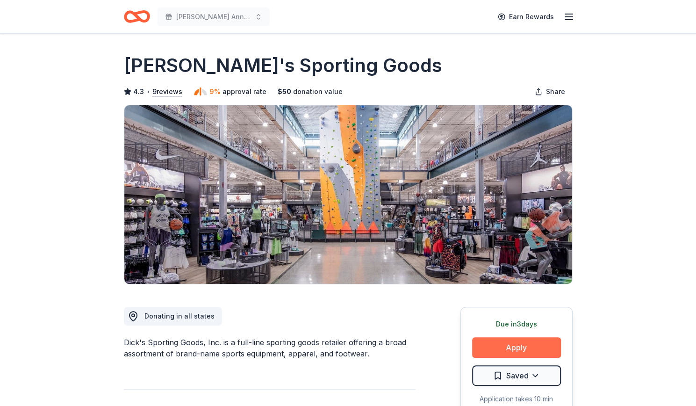
click at [517, 347] on button "Apply" at bounding box center [516, 347] width 89 height 21
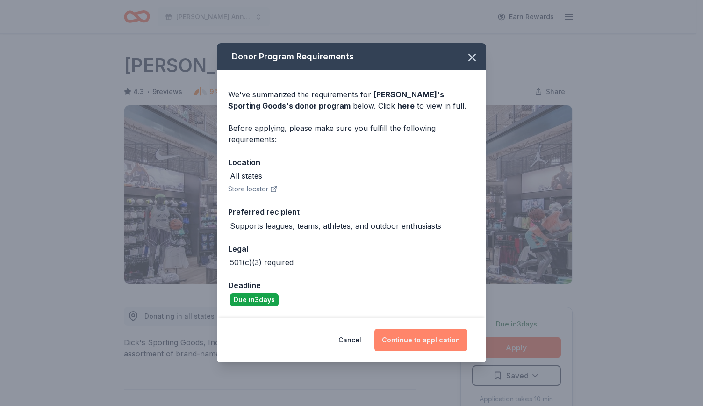
click at [422, 340] on button "Continue to application" at bounding box center [421, 340] width 93 height 22
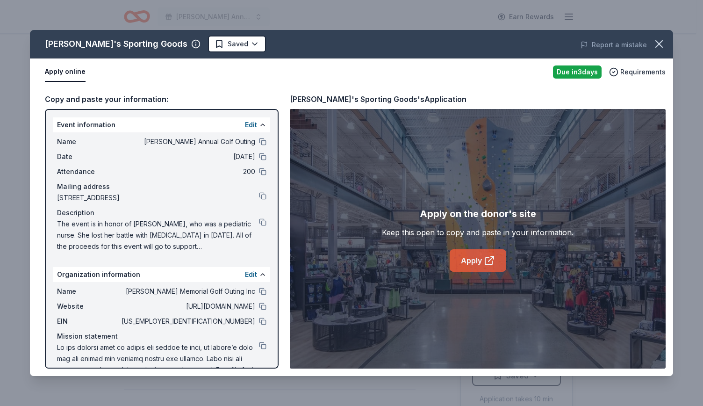
click at [476, 262] on link "Apply" at bounding box center [478, 260] width 57 height 22
click at [664, 48] on icon "button" at bounding box center [659, 43] width 13 height 13
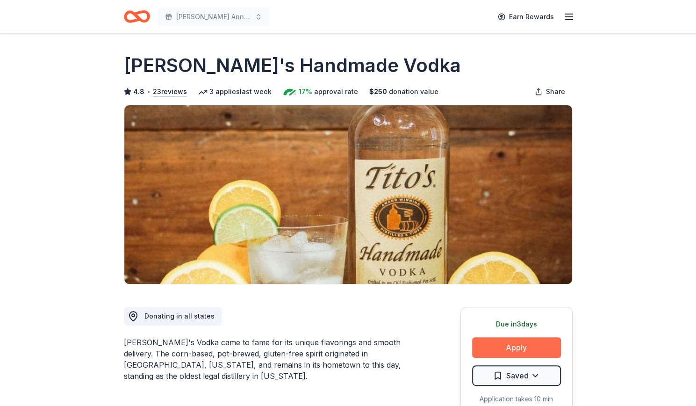
click at [535, 348] on button "Apply" at bounding box center [516, 347] width 89 height 21
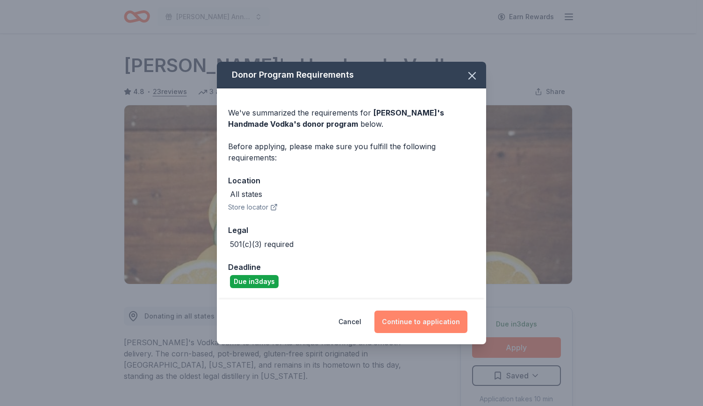
click at [410, 320] on button "Continue to application" at bounding box center [421, 321] width 93 height 22
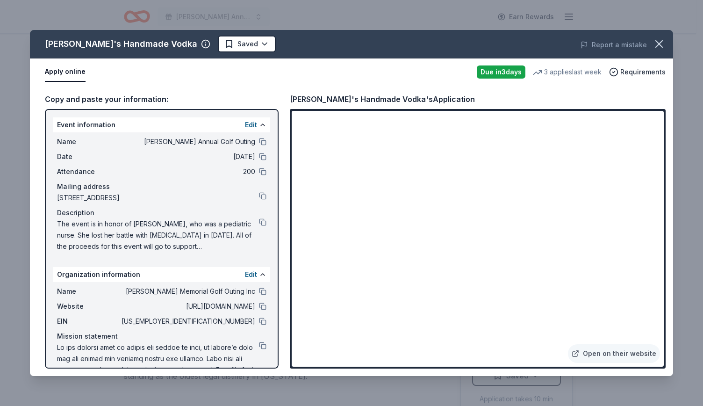
scroll to position [9, 0]
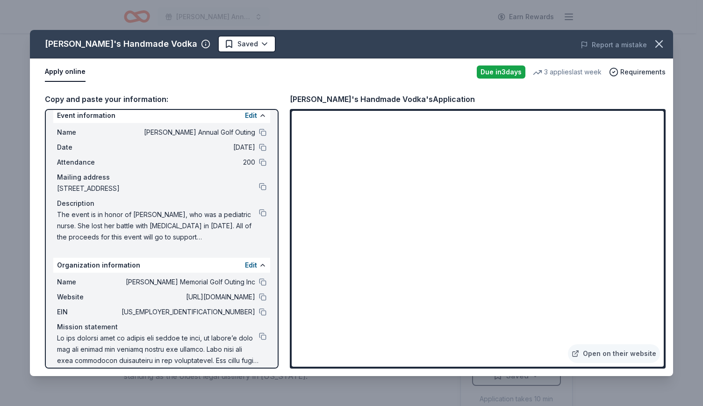
click at [259, 282] on div "Name [PERSON_NAME] Memorial Golf Outing Inc Website [URL][DOMAIN_NAME] EIN [US_…" at bounding box center [161, 321] width 217 height 97
click at [259, 298] on button at bounding box center [262, 296] width 7 height 7
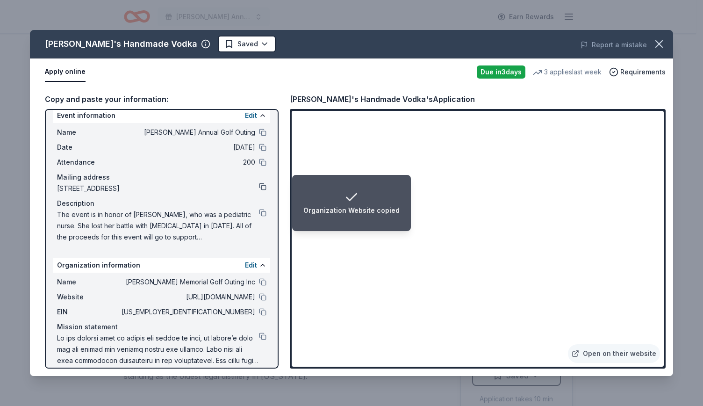
click at [259, 186] on button at bounding box center [262, 186] width 7 height 7
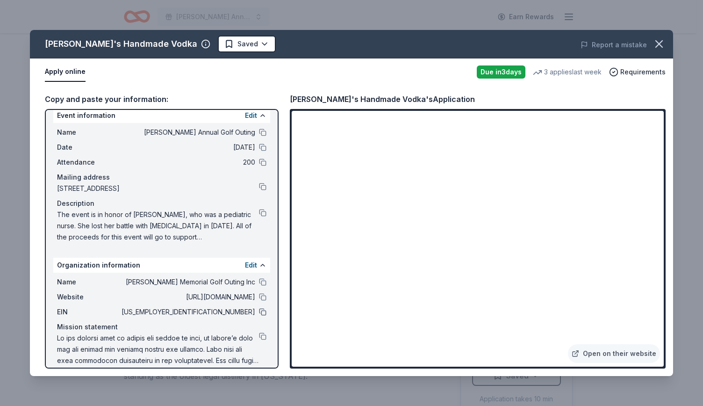
click at [259, 313] on button at bounding box center [262, 311] width 7 height 7
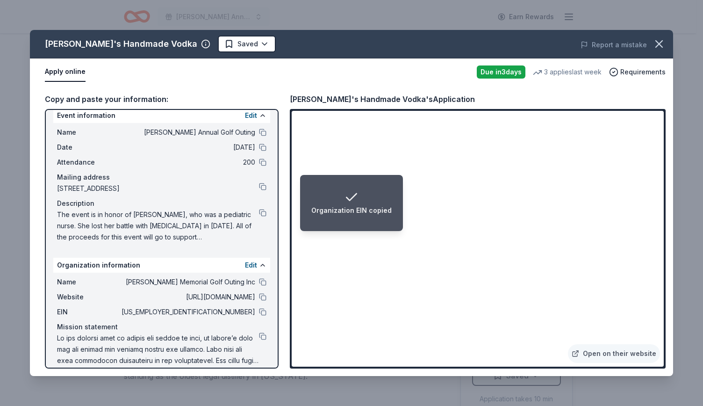
click at [259, 311] on div "Name [PERSON_NAME] Memorial Golf Outing Inc Website [URL][DOMAIN_NAME] EIN [US_…" at bounding box center [161, 321] width 217 height 97
click at [259, 313] on button at bounding box center [262, 311] width 7 height 7
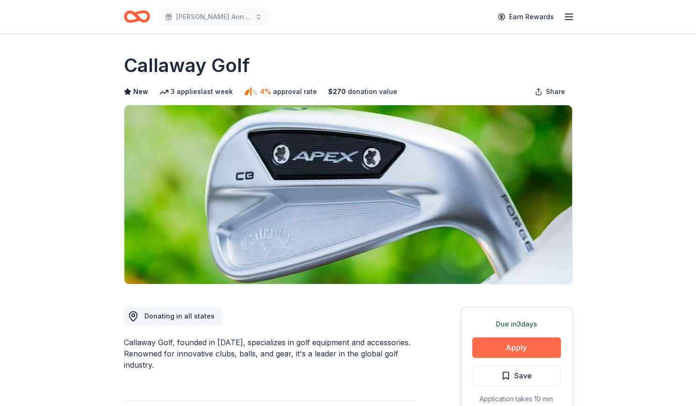
click at [519, 356] on button "Apply" at bounding box center [516, 347] width 89 height 21
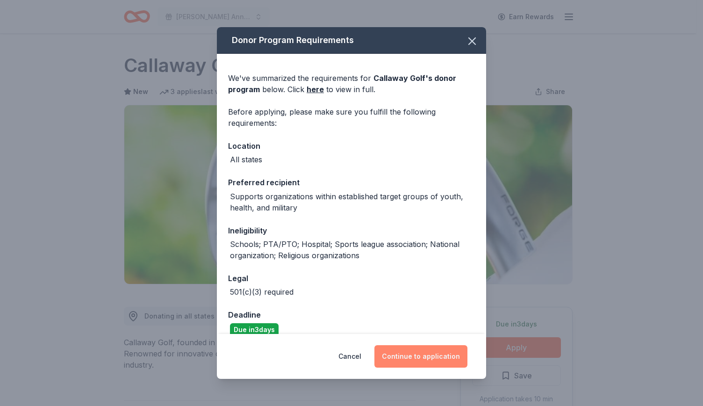
click at [412, 353] on button "Continue to application" at bounding box center [421, 356] width 93 height 22
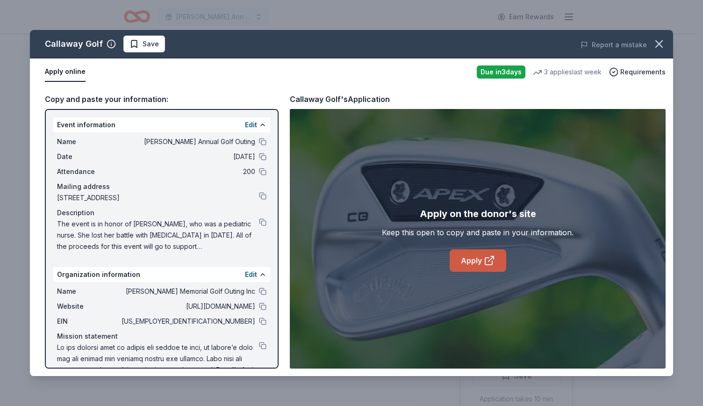
click at [467, 257] on link "Apply" at bounding box center [478, 260] width 57 height 22
click at [259, 289] on button at bounding box center [262, 291] width 7 height 7
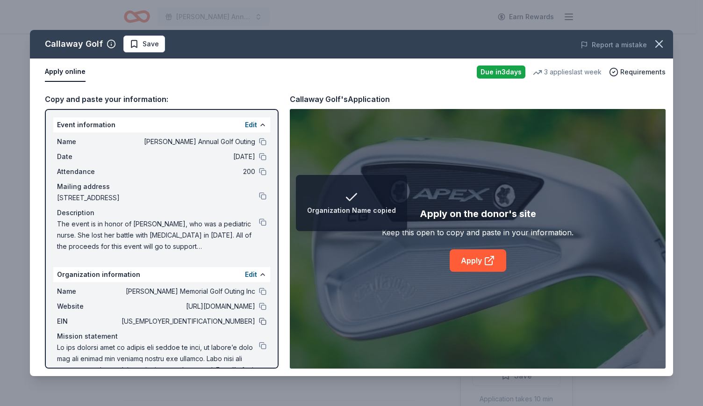
click at [259, 321] on button at bounding box center [262, 320] width 7 height 7
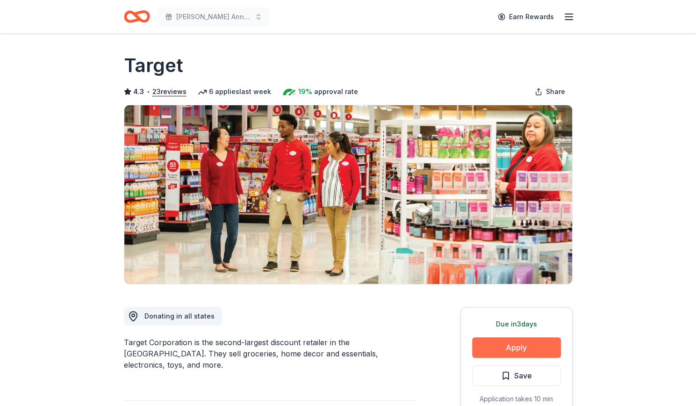
click at [526, 345] on button "Apply" at bounding box center [516, 347] width 89 height 21
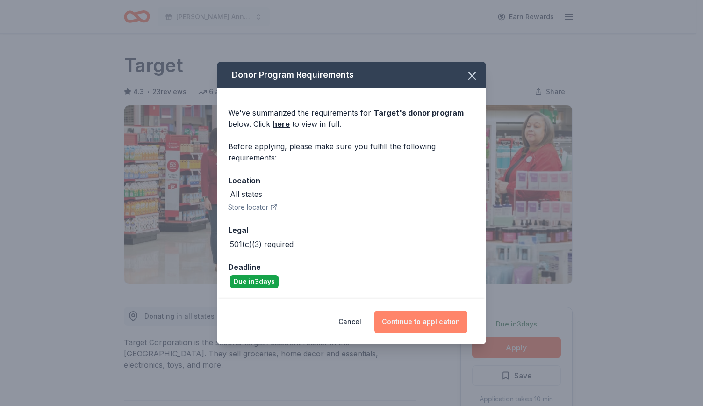
click at [429, 318] on button "Continue to application" at bounding box center [421, 321] width 93 height 22
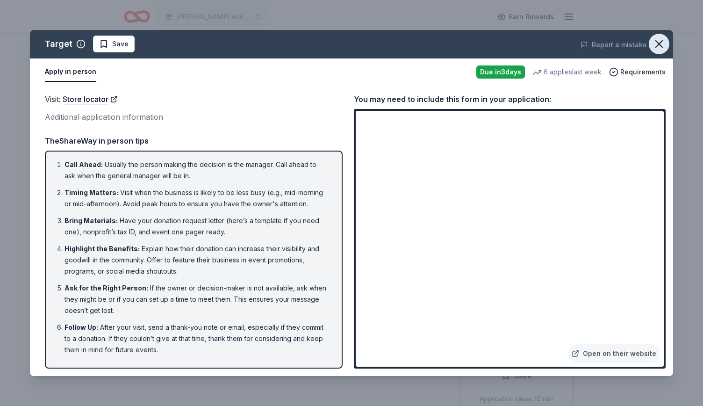
click at [657, 49] on icon "button" at bounding box center [659, 43] width 13 height 13
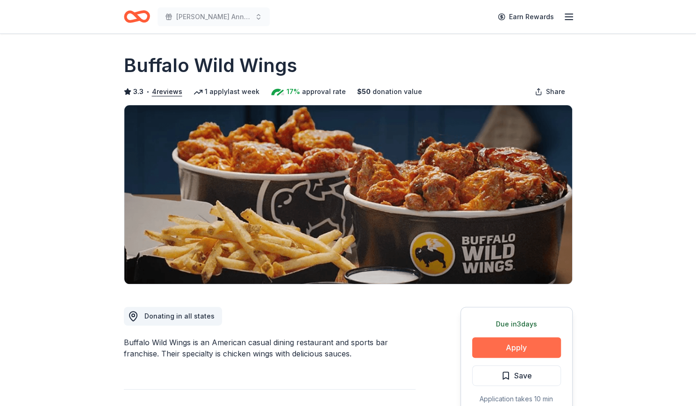
click at [537, 347] on button "Apply" at bounding box center [516, 347] width 89 height 21
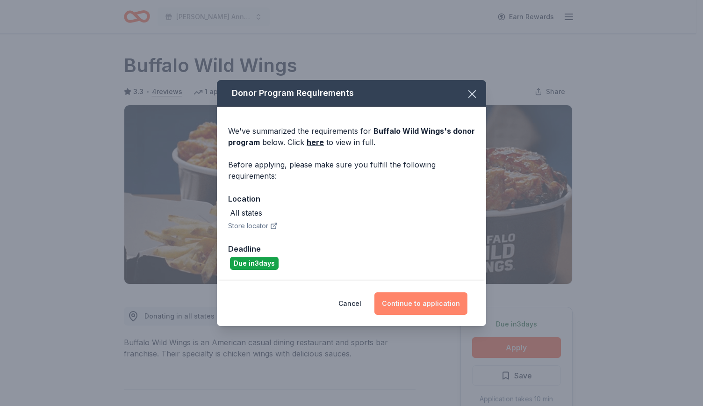
click at [427, 301] on button "Continue to application" at bounding box center [421, 303] width 93 height 22
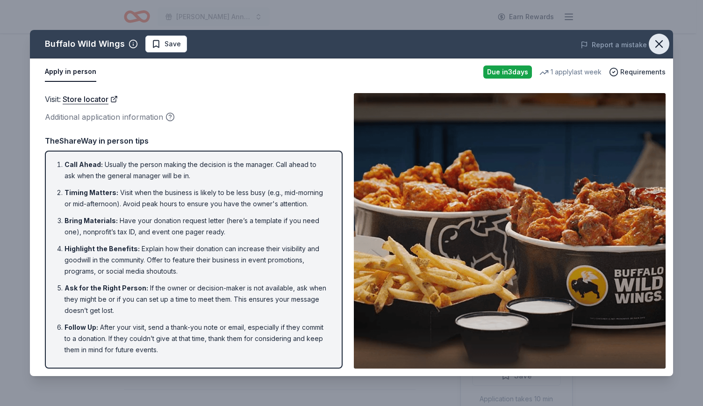
click at [661, 44] on icon "button" at bounding box center [659, 43] width 13 height 13
